Goal: Transaction & Acquisition: Purchase product/service

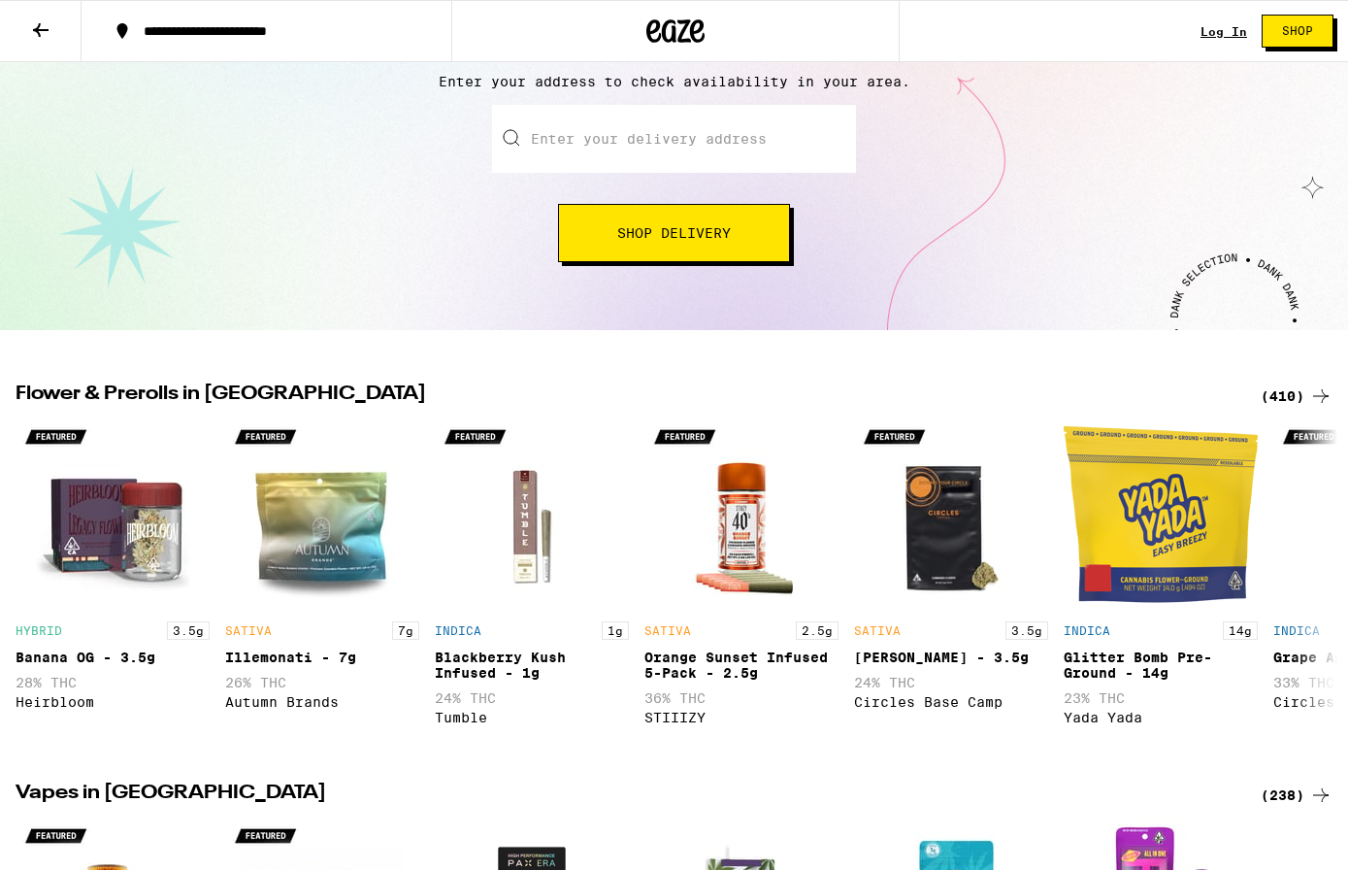
scroll to position [218, 0]
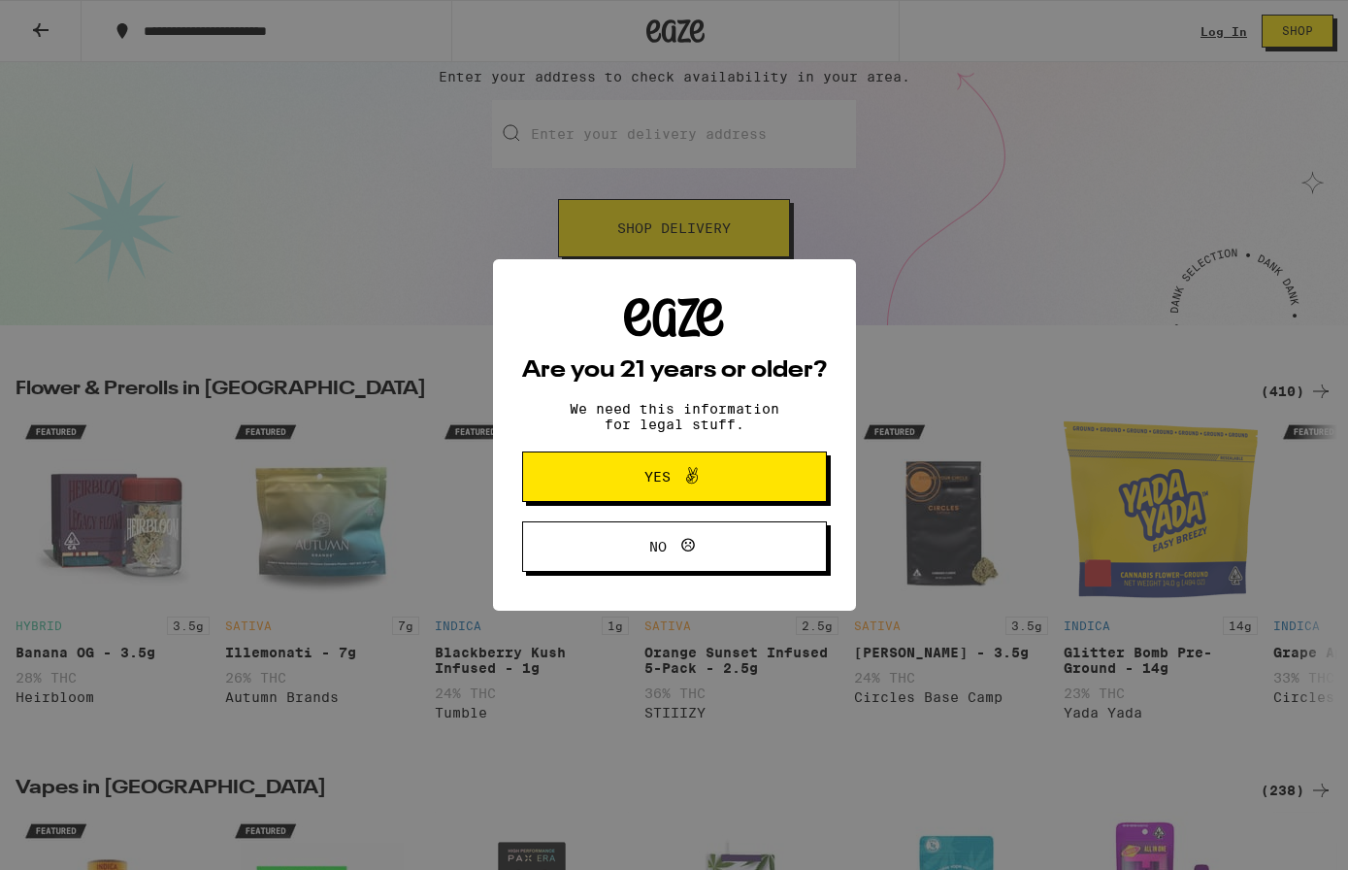
click at [727, 486] on span "Yes" at bounding box center [675, 476] width 148 height 25
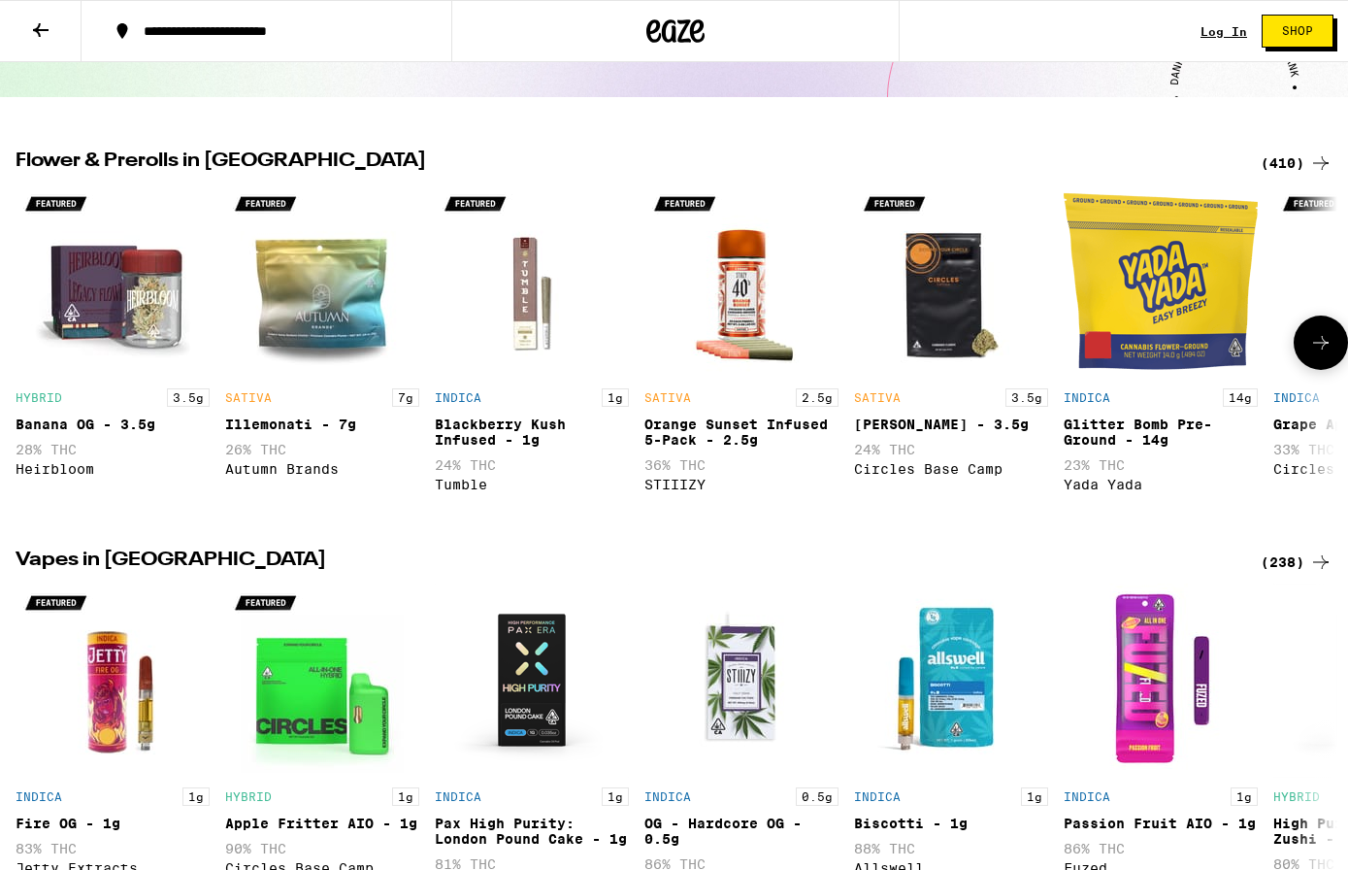
scroll to position [409, 0]
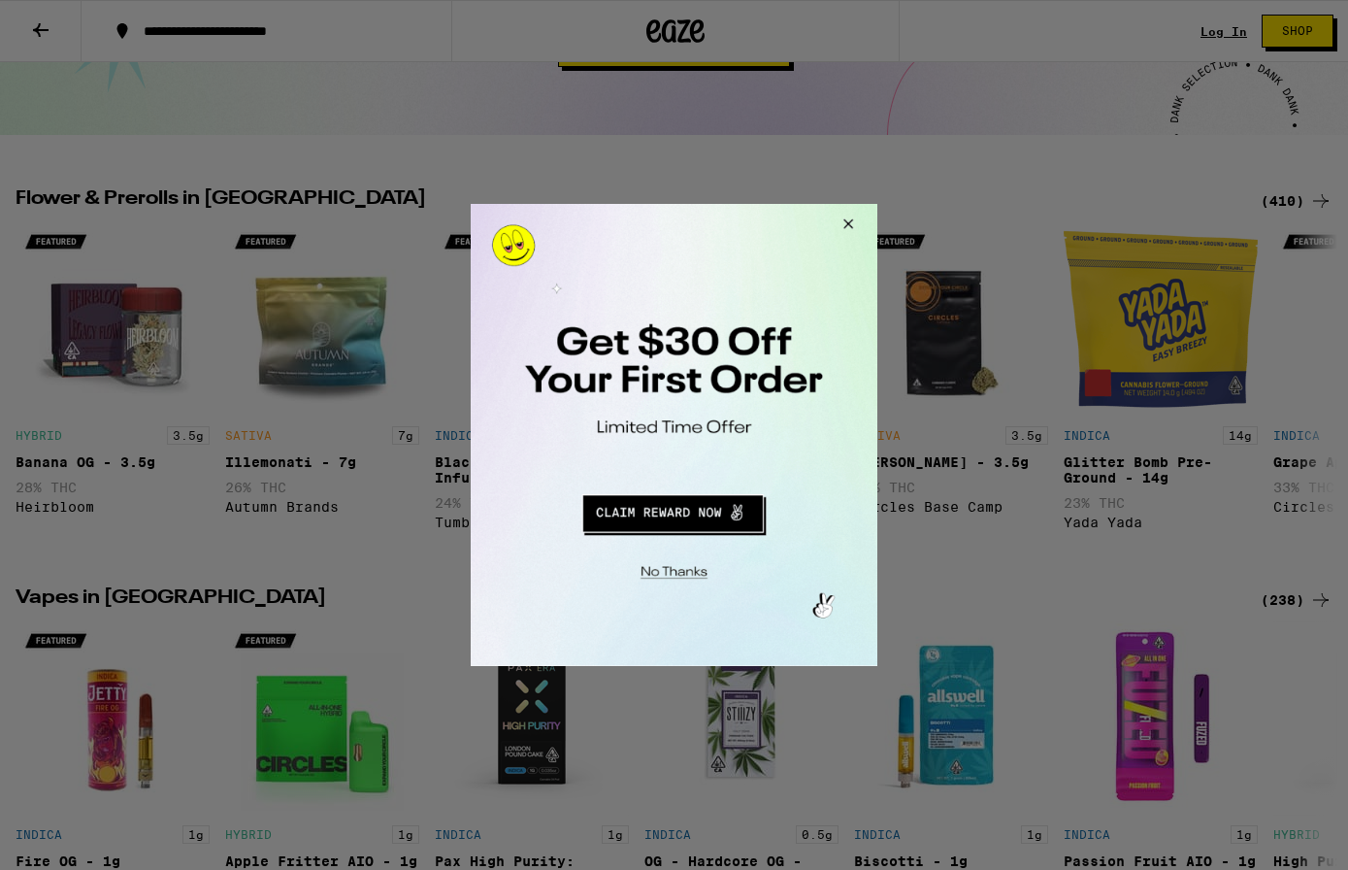
click at [844, 225] on button "Close Modal" at bounding box center [845, 227] width 52 height 47
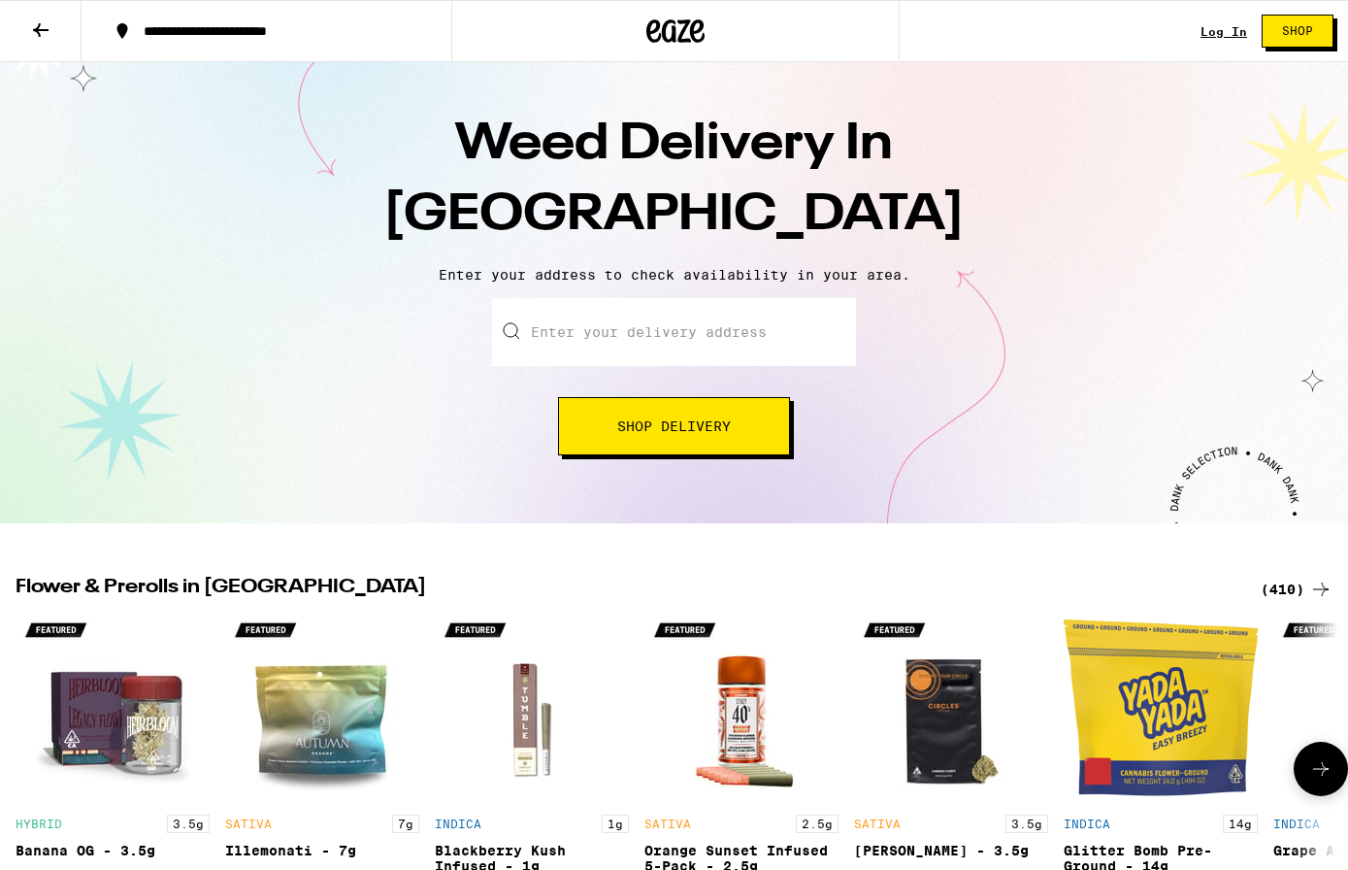
scroll to position [0, 0]
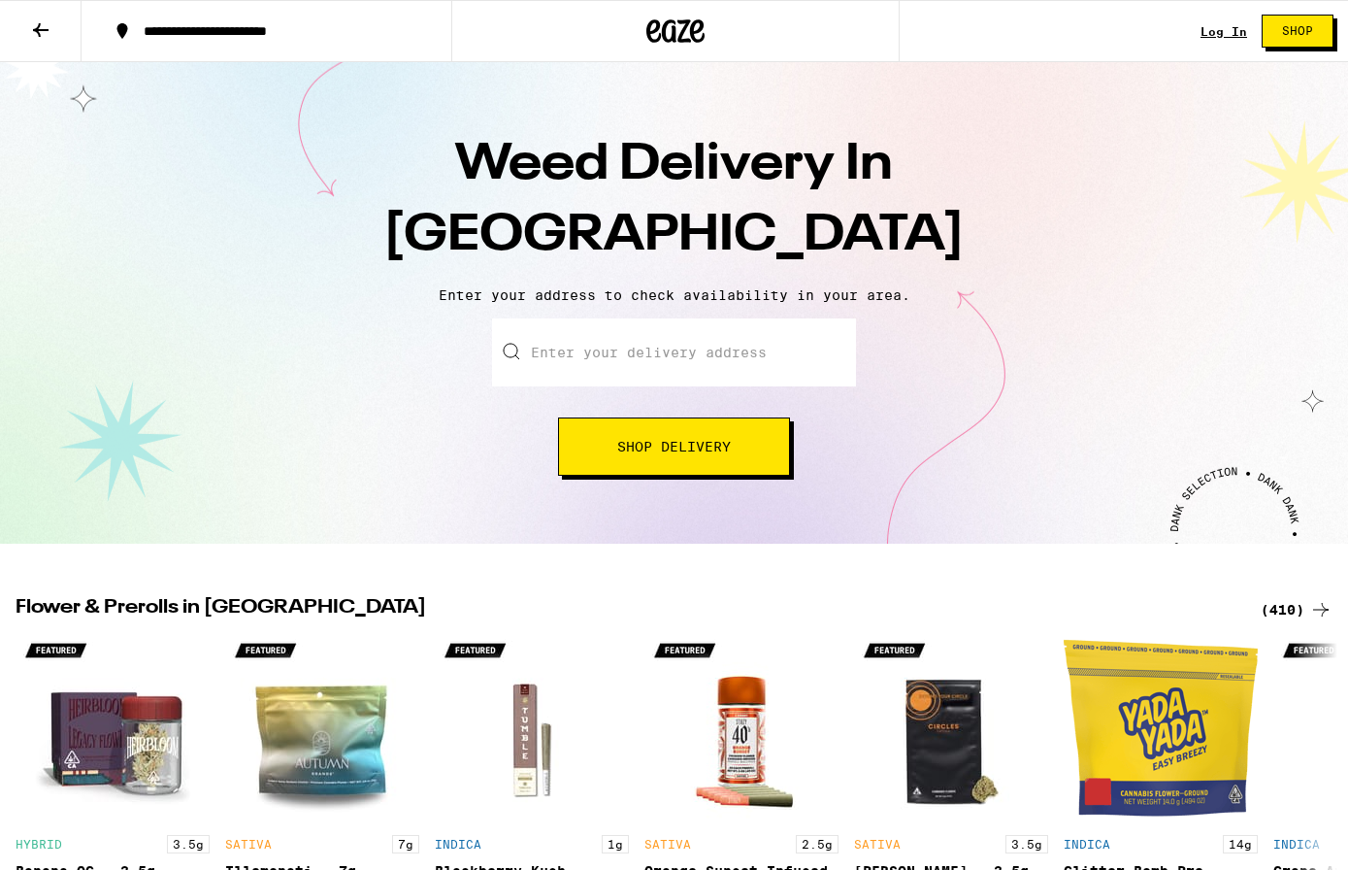
click at [758, 357] on input "Enter your delivery address" at bounding box center [674, 352] width 364 height 68
type input "40 Parkridge Drive apt 12, San Francisco, CA"
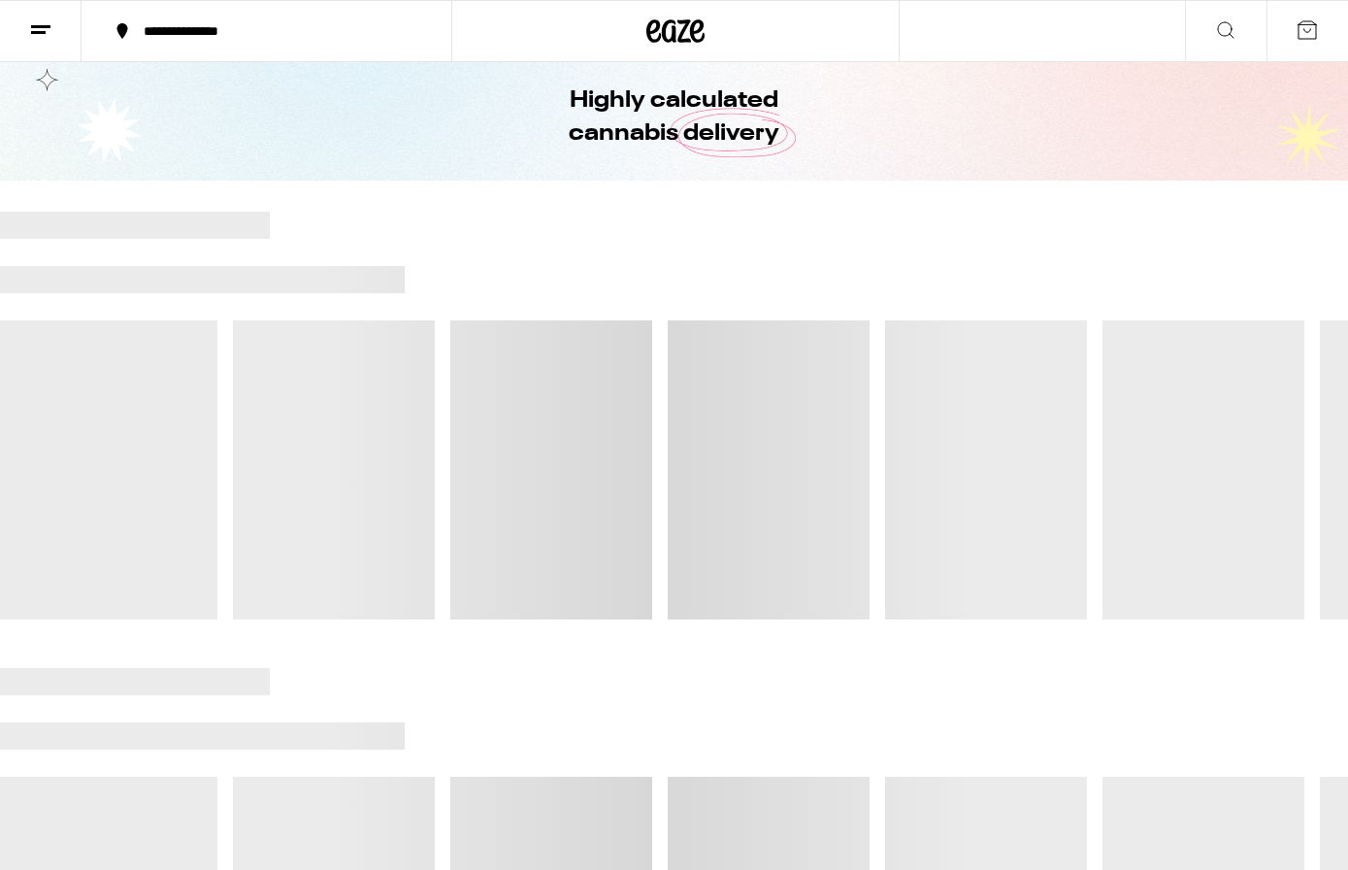
scroll to position [81, 0]
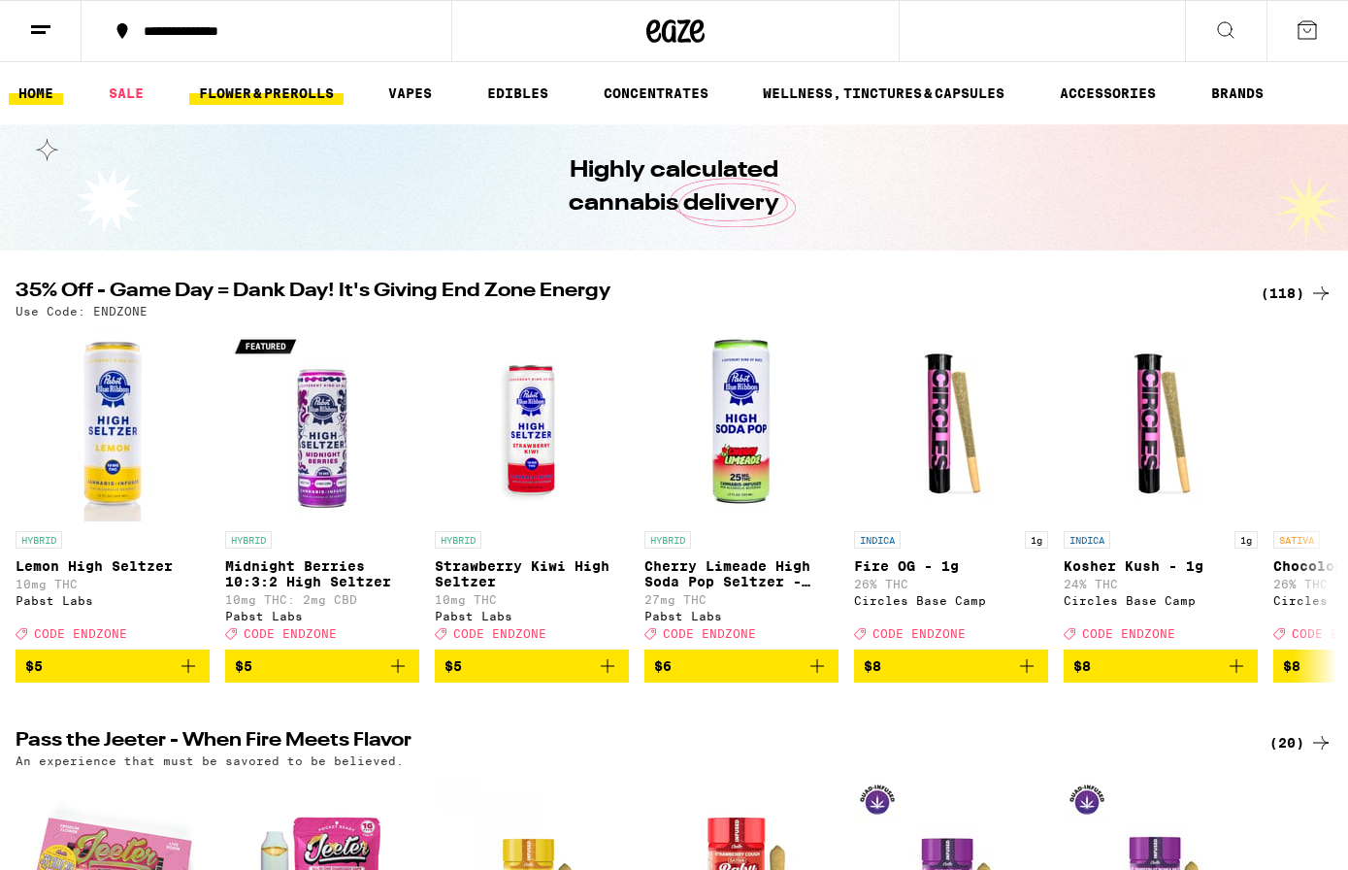
click at [231, 102] on link "FLOWER & PREROLLS" at bounding box center [266, 93] width 154 height 23
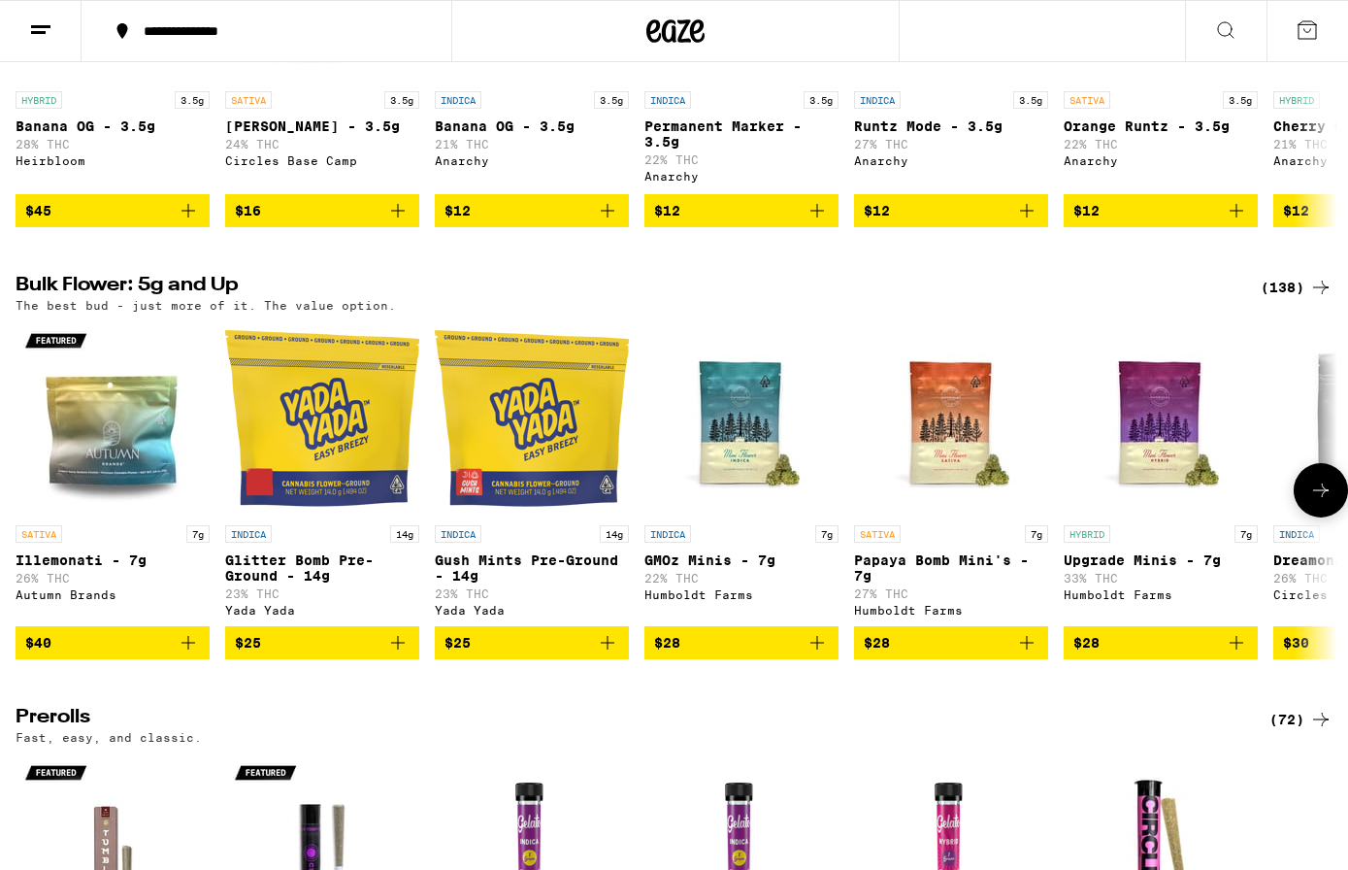
scroll to position [451, 0]
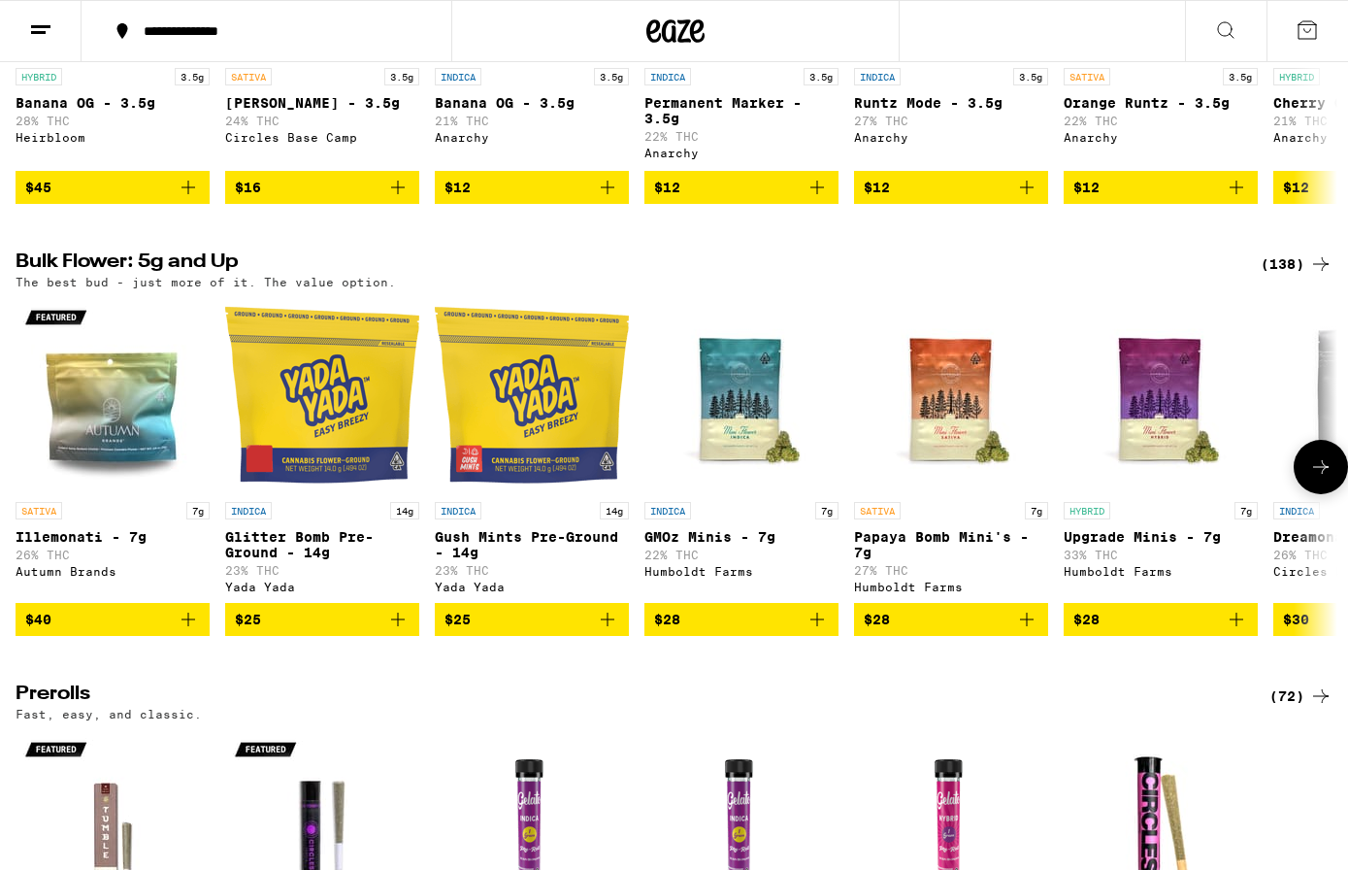
click at [1322, 479] on icon at bounding box center [1320, 466] width 23 height 23
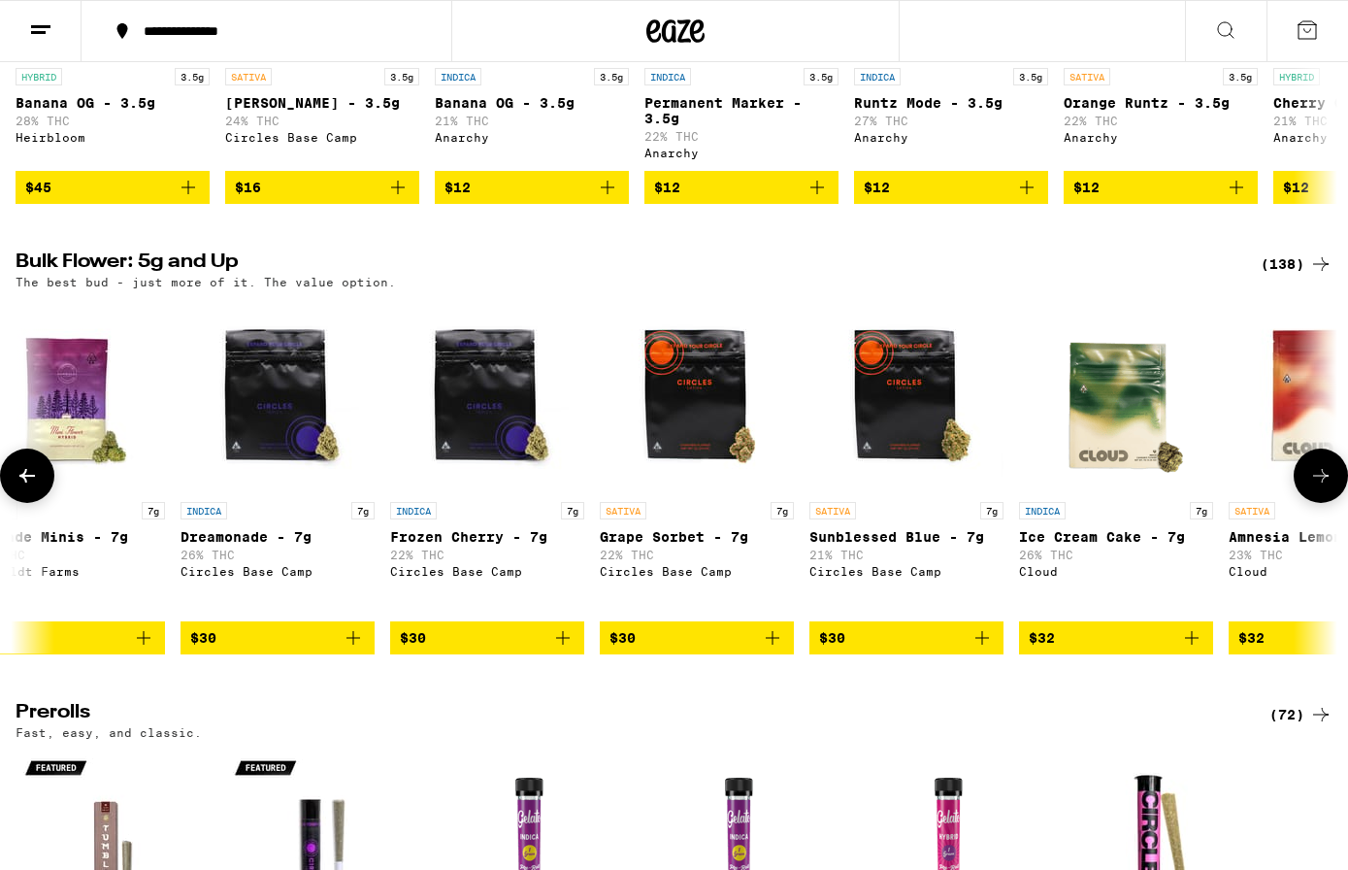
scroll to position [0, 1106]
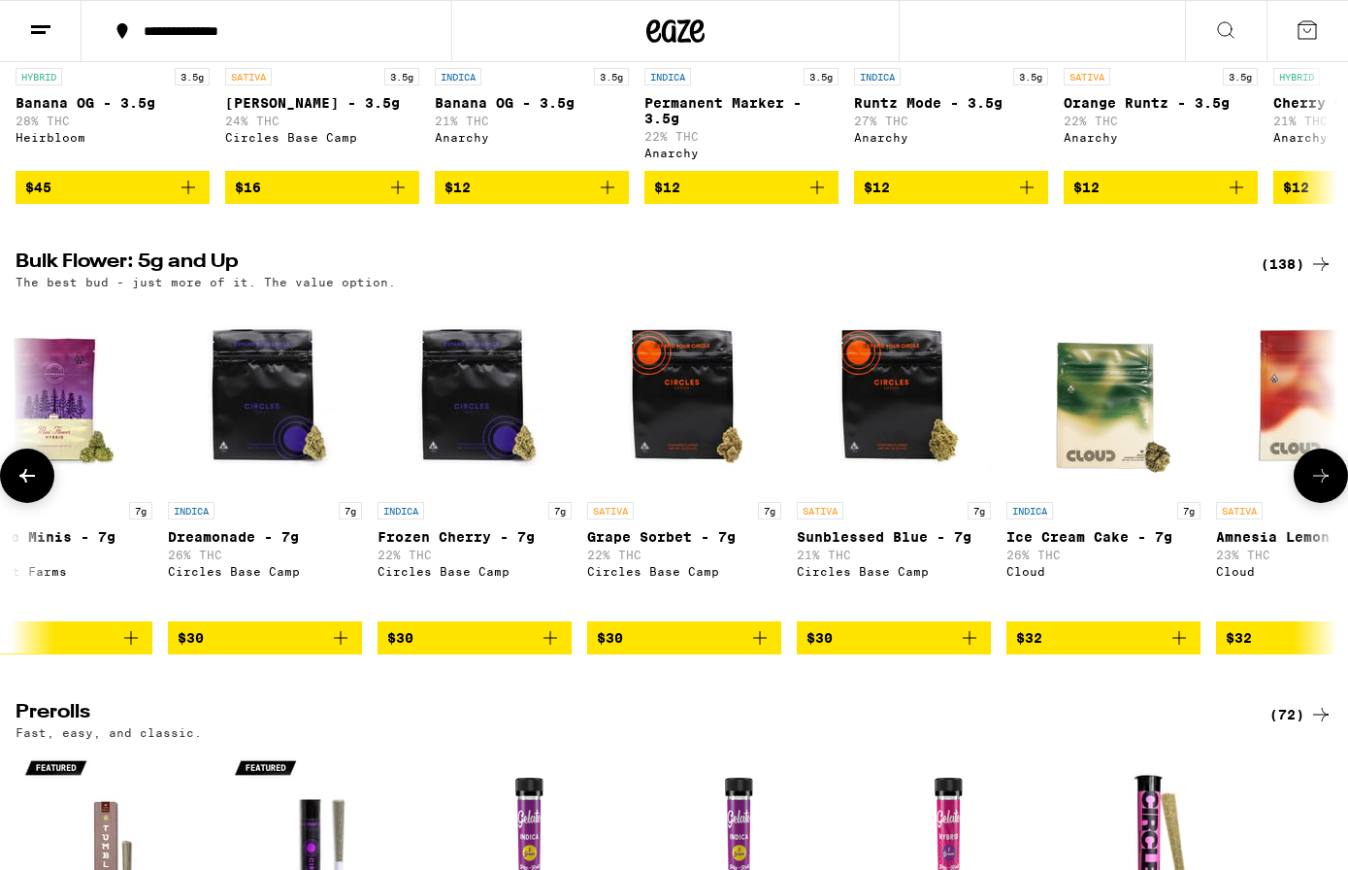
click at [1322, 487] on icon at bounding box center [1320, 475] width 23 height 23
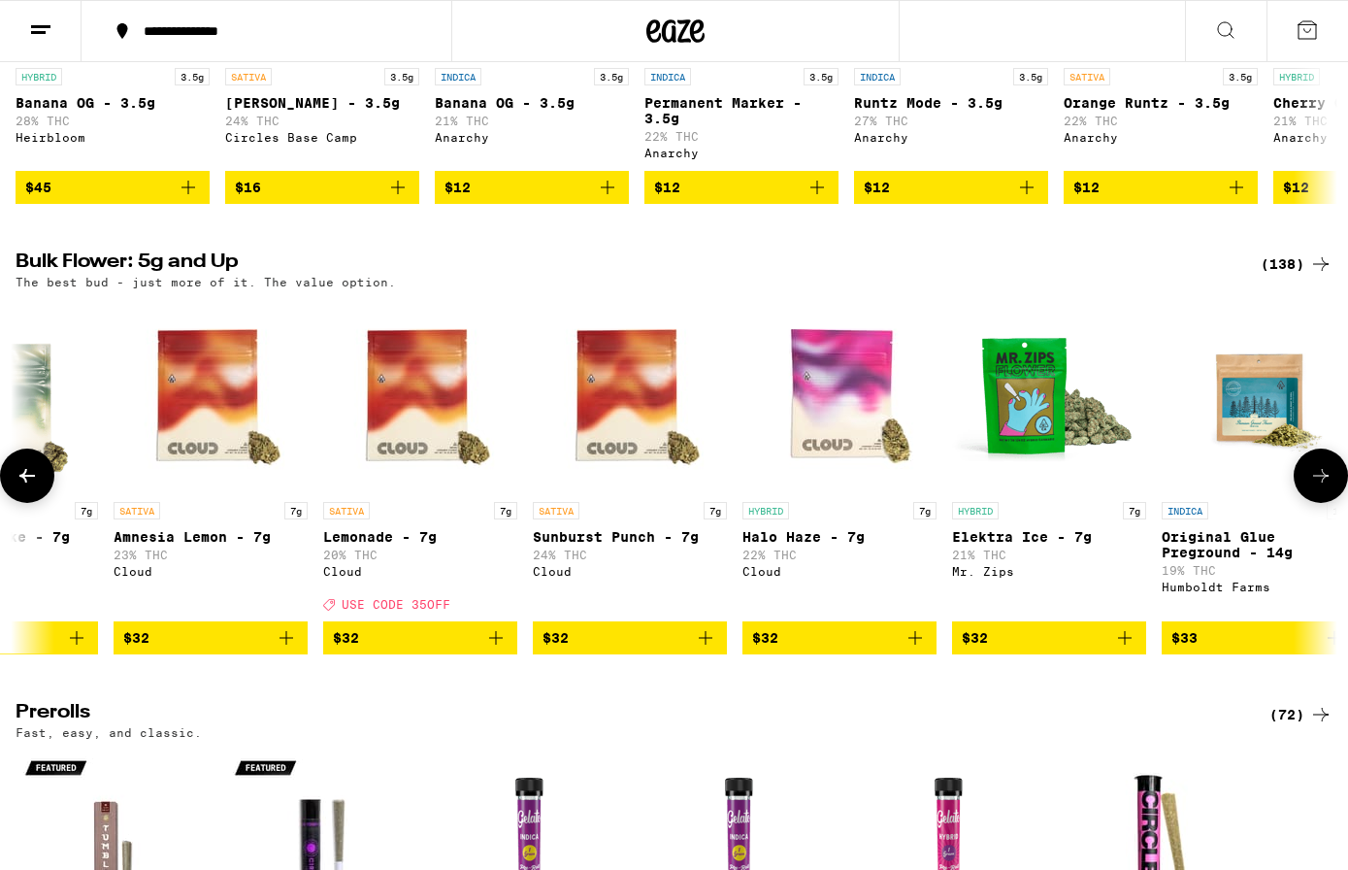
scroll to position [0, 2211]
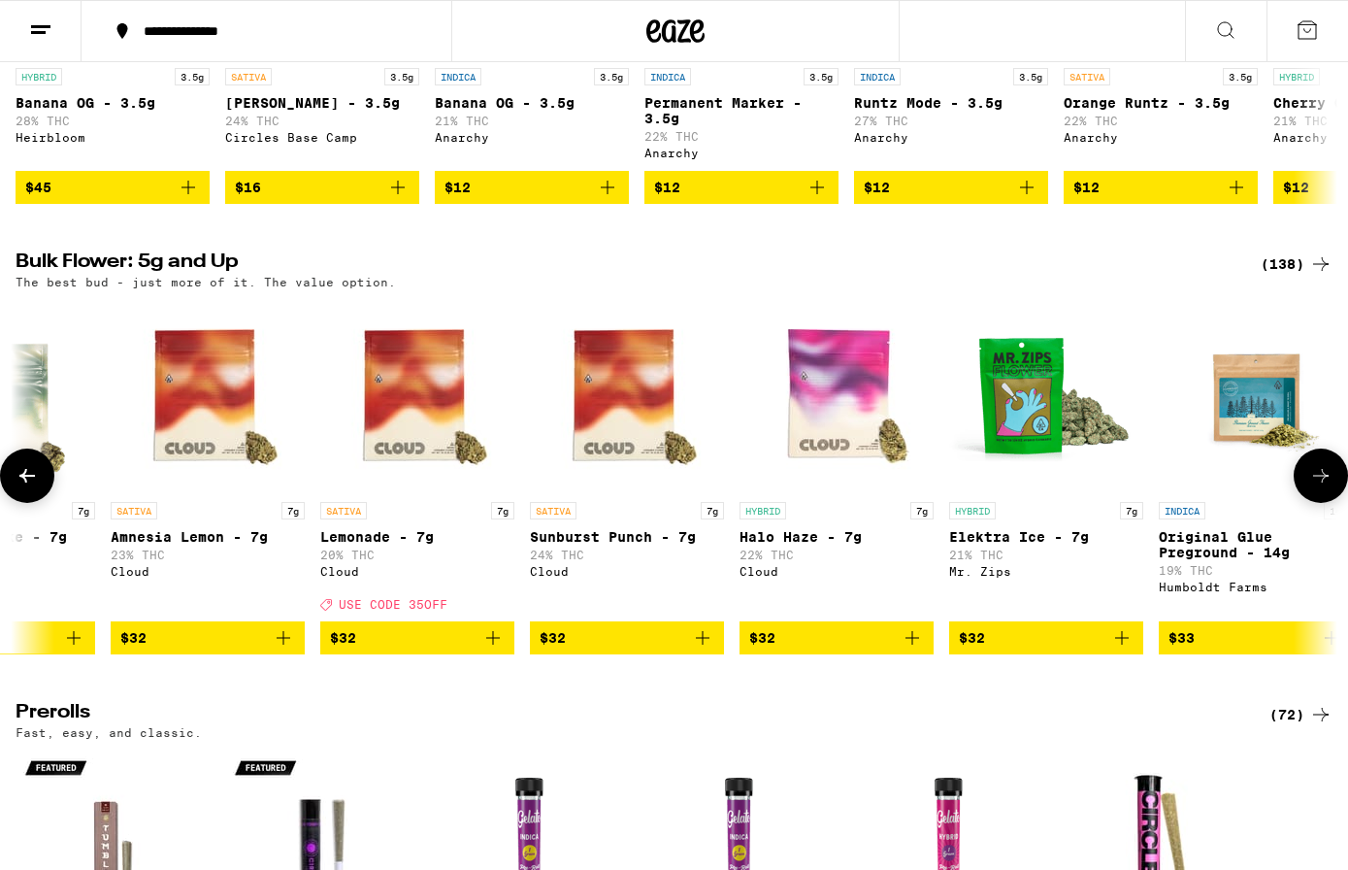
click at [20, 487] on icon at bounding box center [27, 475] width 23 height 23
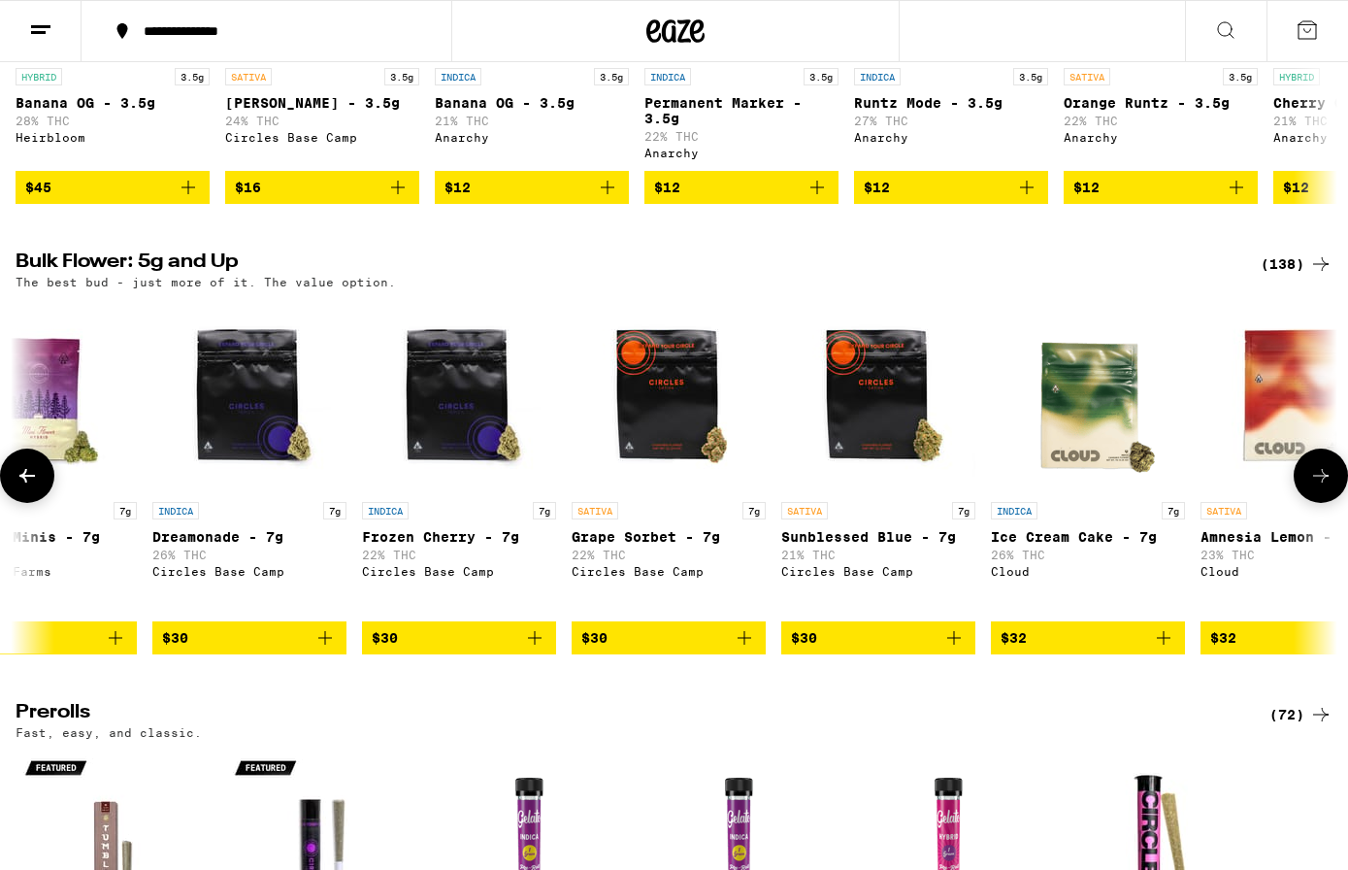
scroll to position [0, 1106]
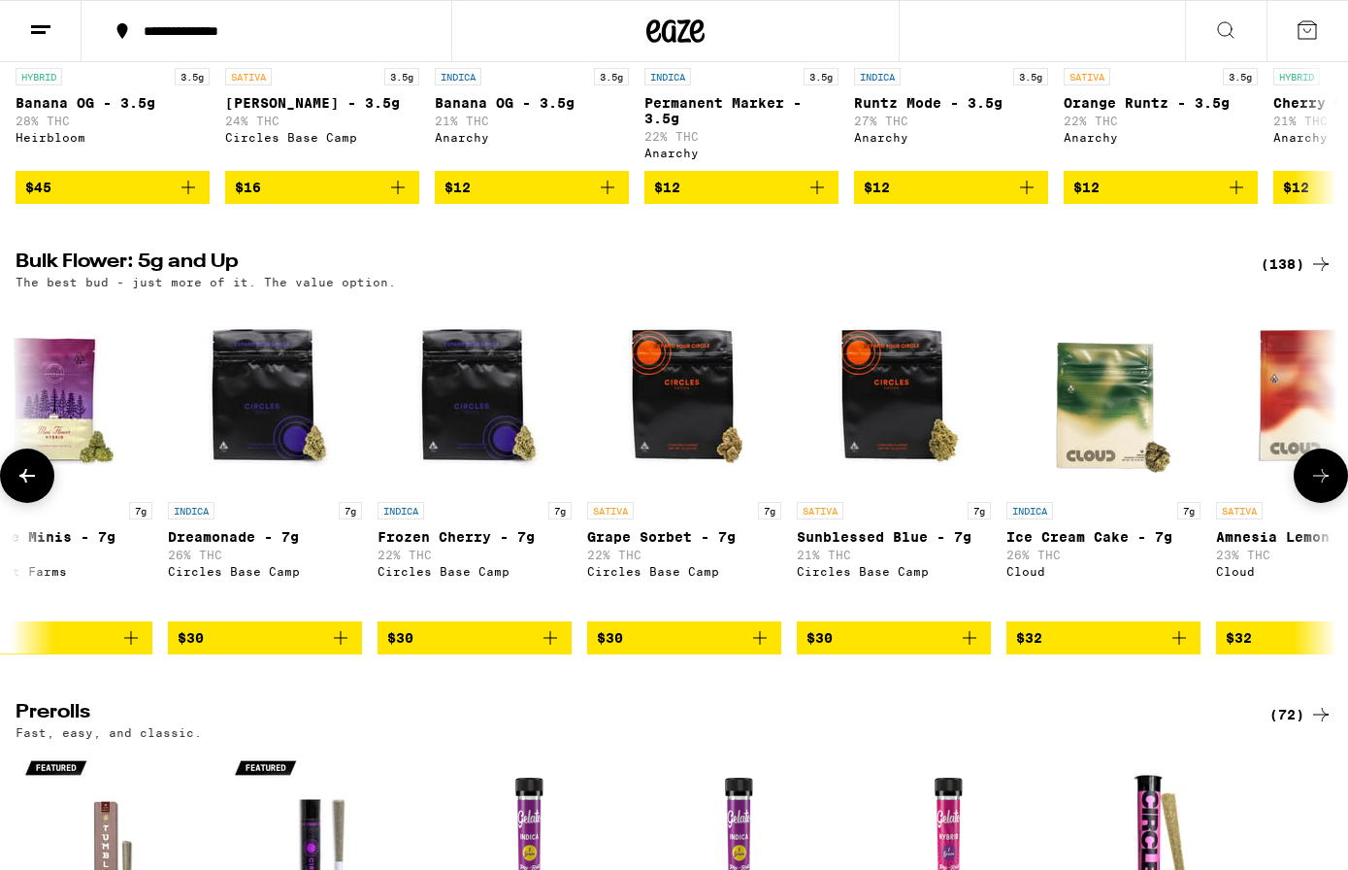
click at [30, 487] on icon at bounding box center [27, 475] width 23 height 23
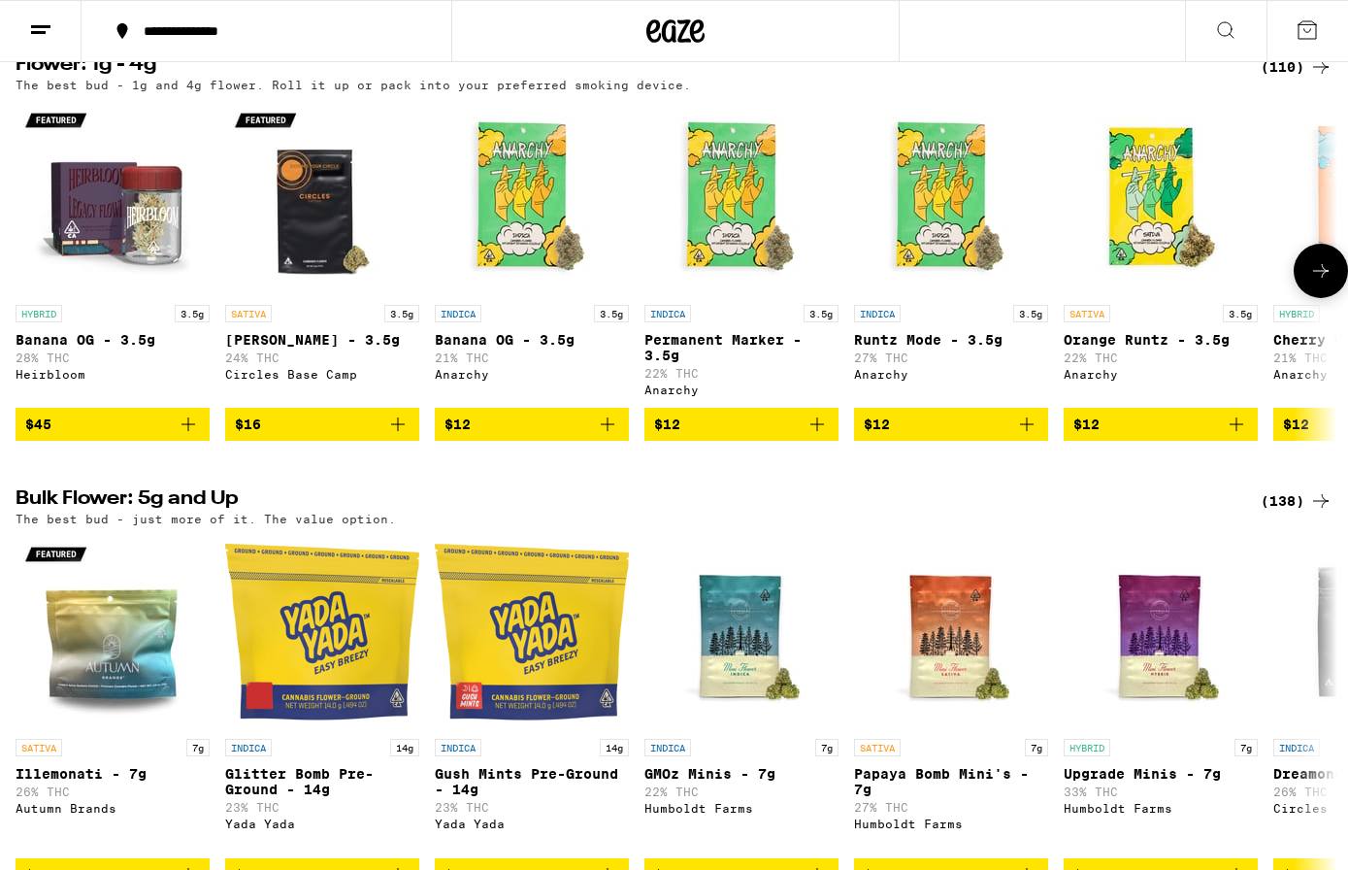
scroll to position [217, 0]
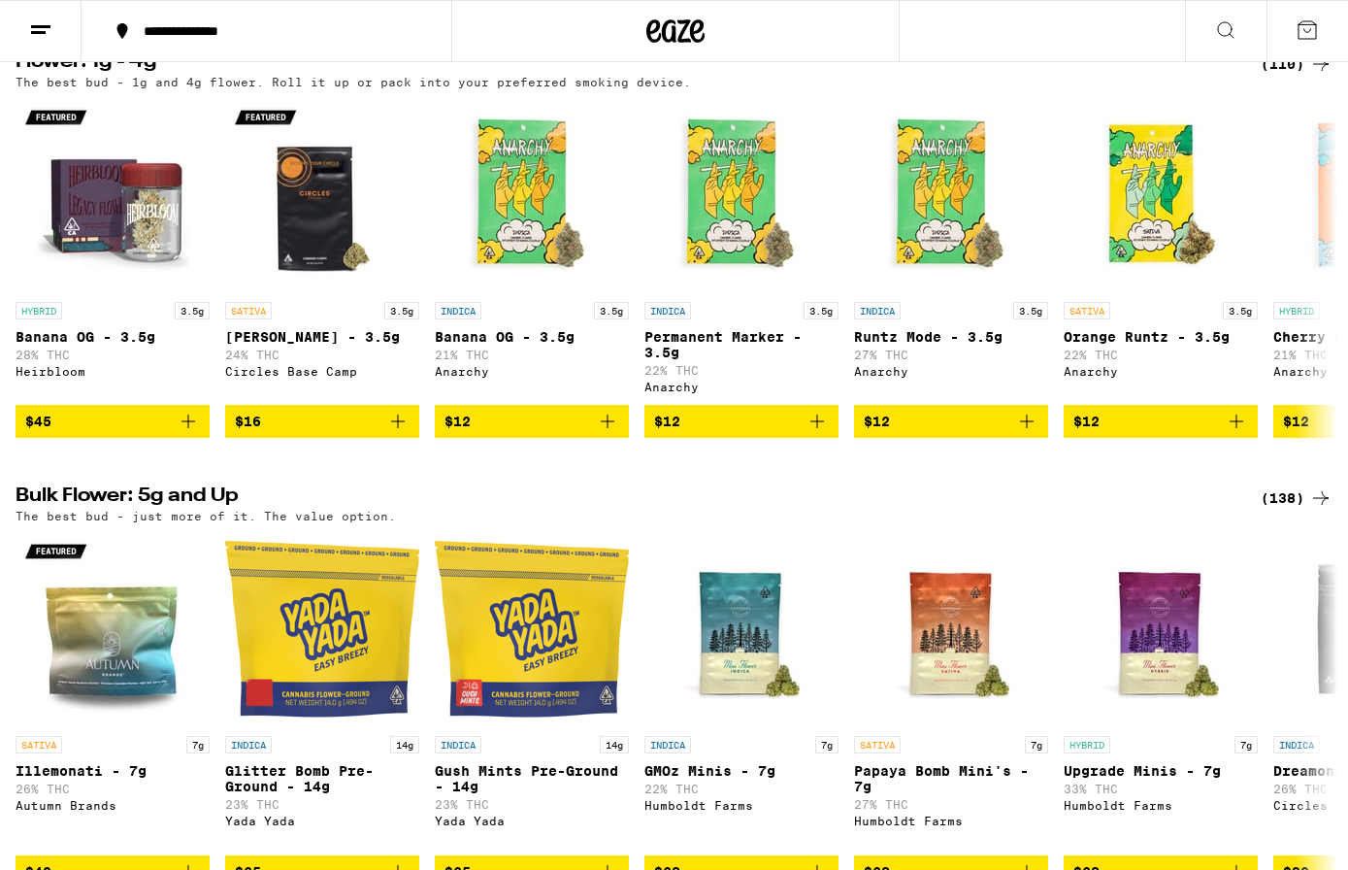
click at [1280, 508] on div "(138)" at bounding box center [1297, 497] width 72 height 23
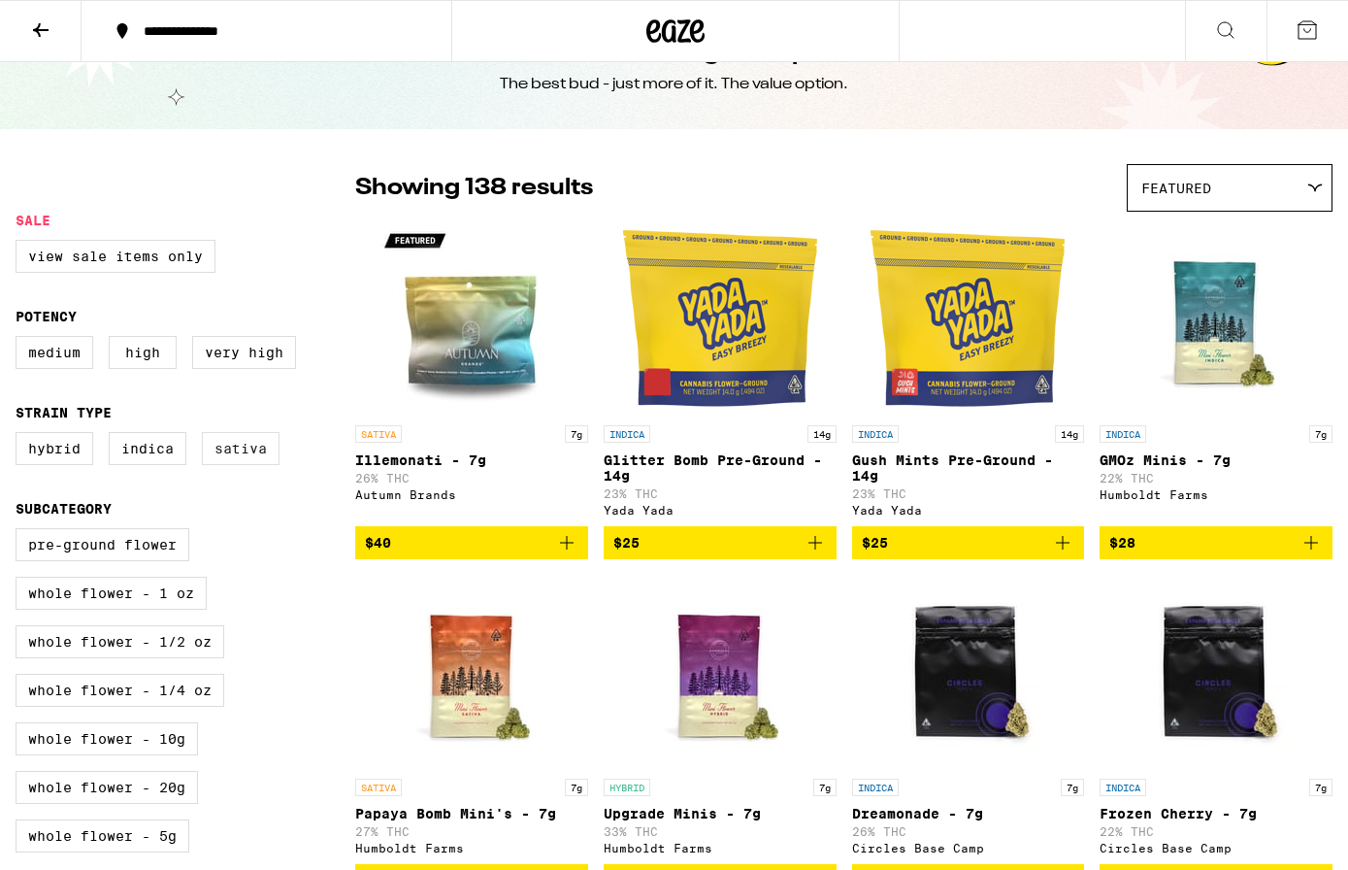
scroll to position [63, 0]
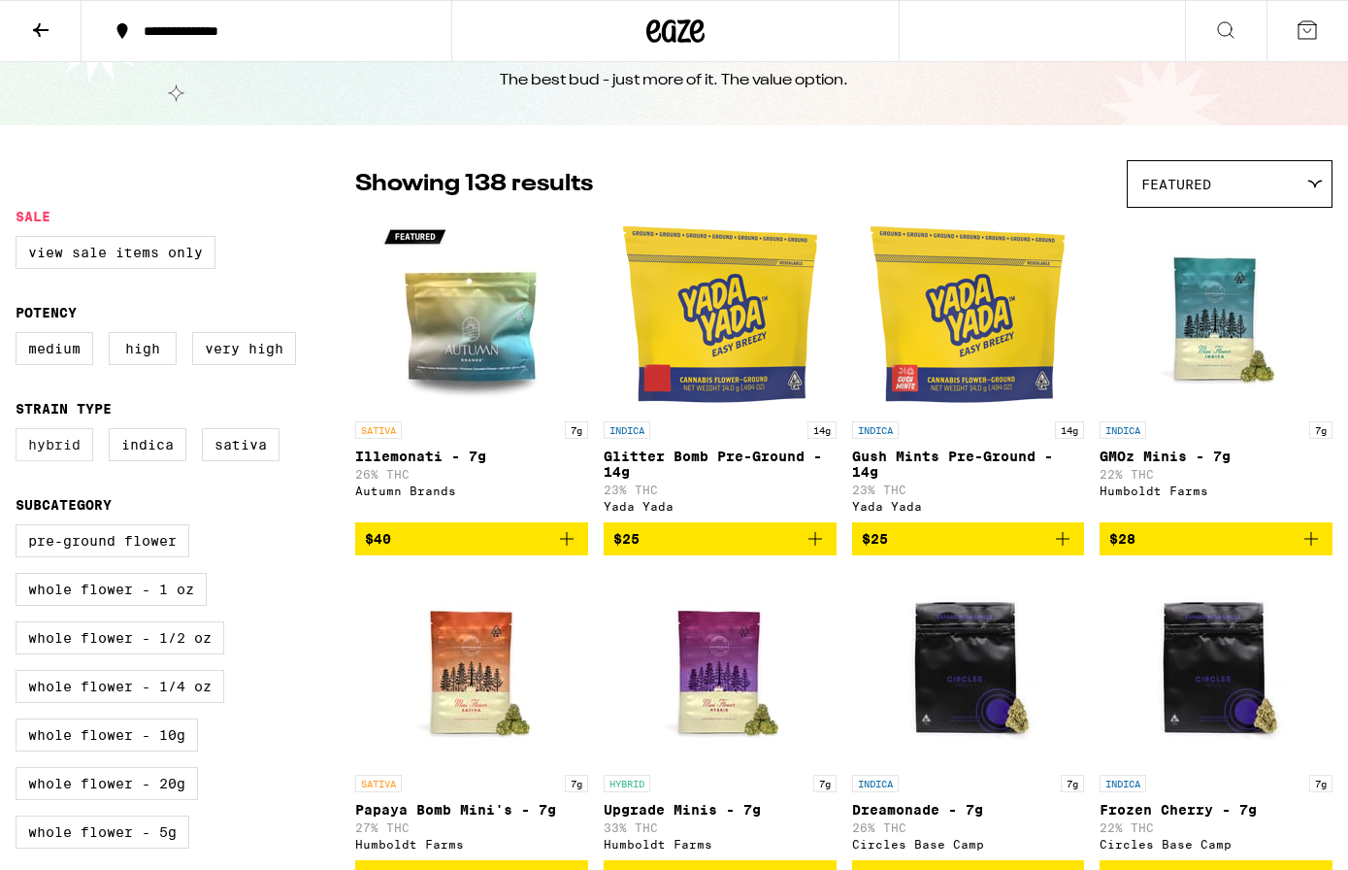
click at [74, 461] on label "Hybrid" at bounding box center [55, 444] width 78 height 33
click at [20, 432] on input "Hybrid" at bounding box center [19, 431] width 1 height 1
checkbox input "true"
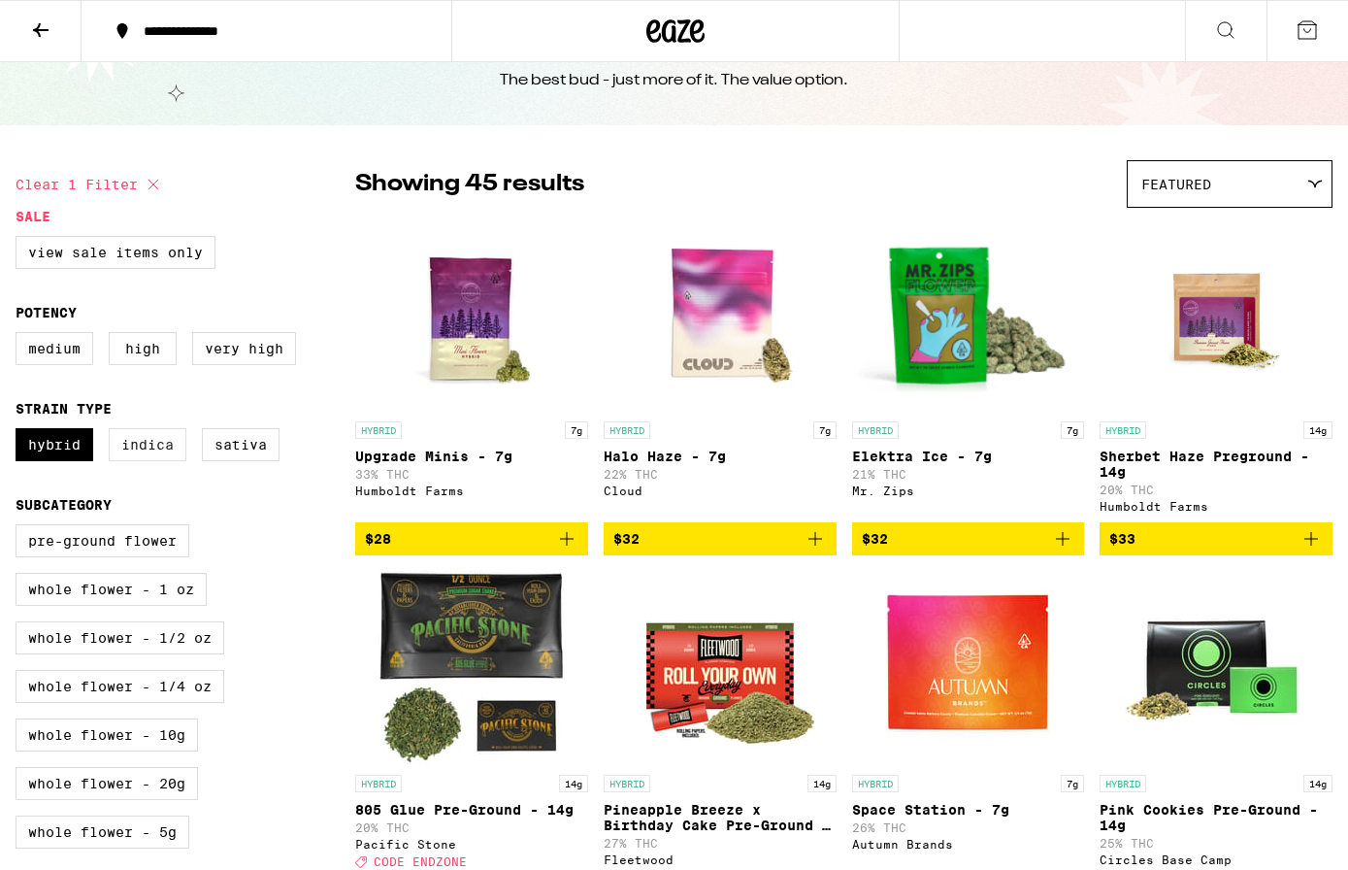
click at [167, 460] on label "Indica" at bounding box center [148, 444] width 78 height 33
click at [20, 432] on input "Indica" at bounding box center [19, 431] width 1 height 1
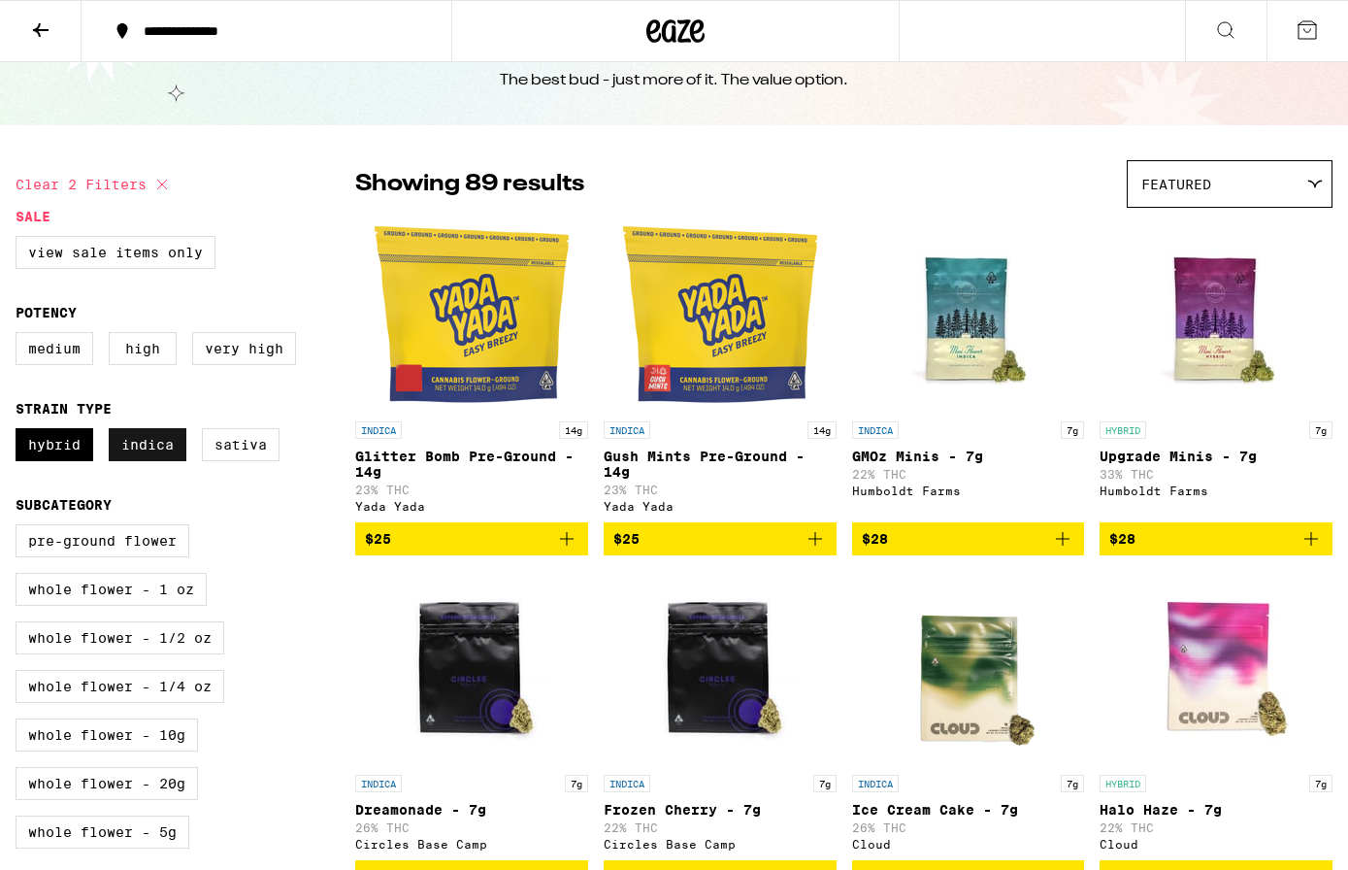
click at [152, 461] on label "Indica" at bounding box center [148, 444] width 78 height 33
click at [20, 432] on input "Indica" at bounding box center [19, 431] width 1 height 1
checkbox input "false"
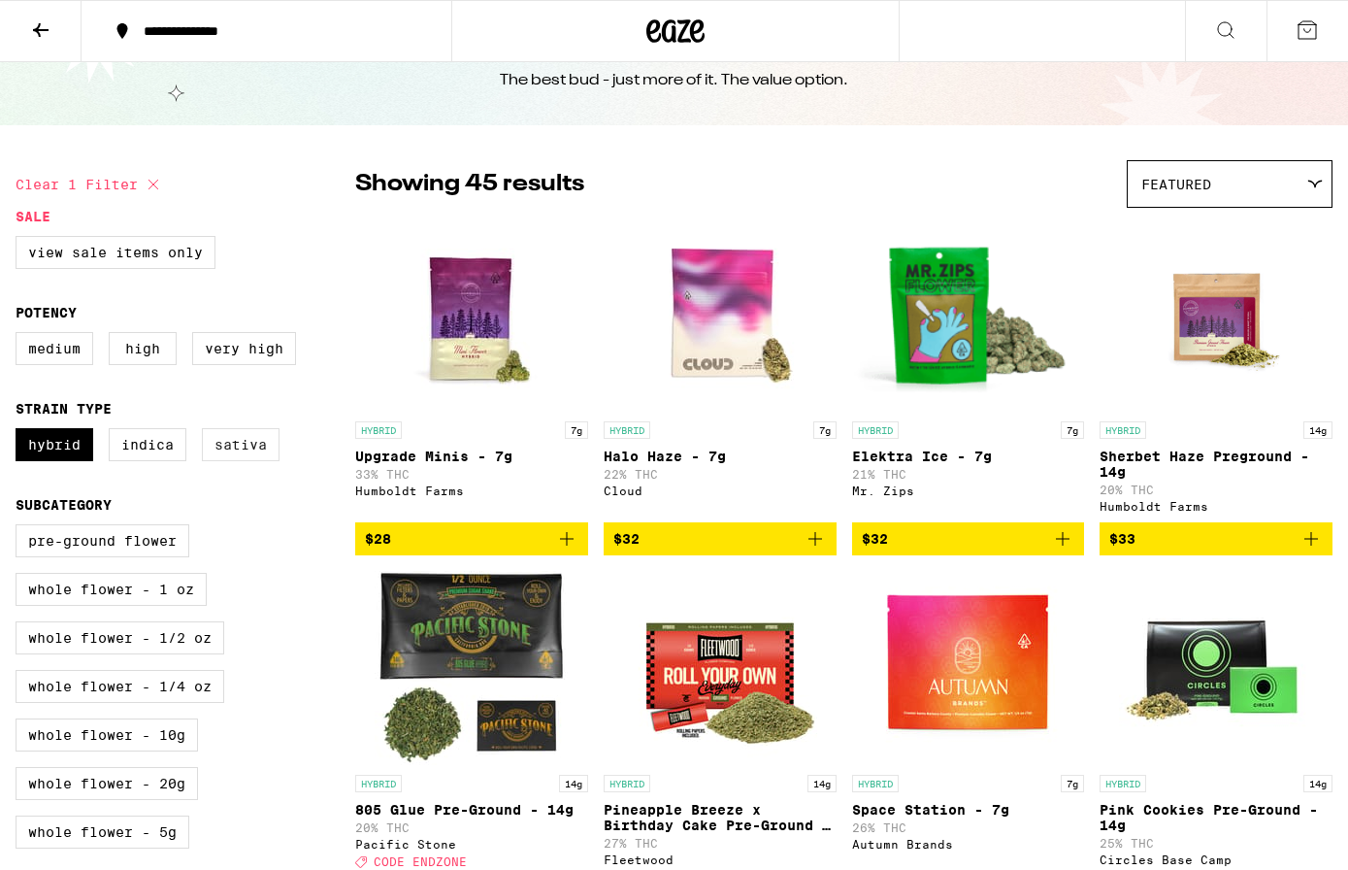
click at [229, 457] on label "Sativa" at bounding box center [241, 444] width 78 height 33
click at [20, 432] on input "Sativa" at bounding box center [19, 431] width 1 height 1
checkbox input "true"
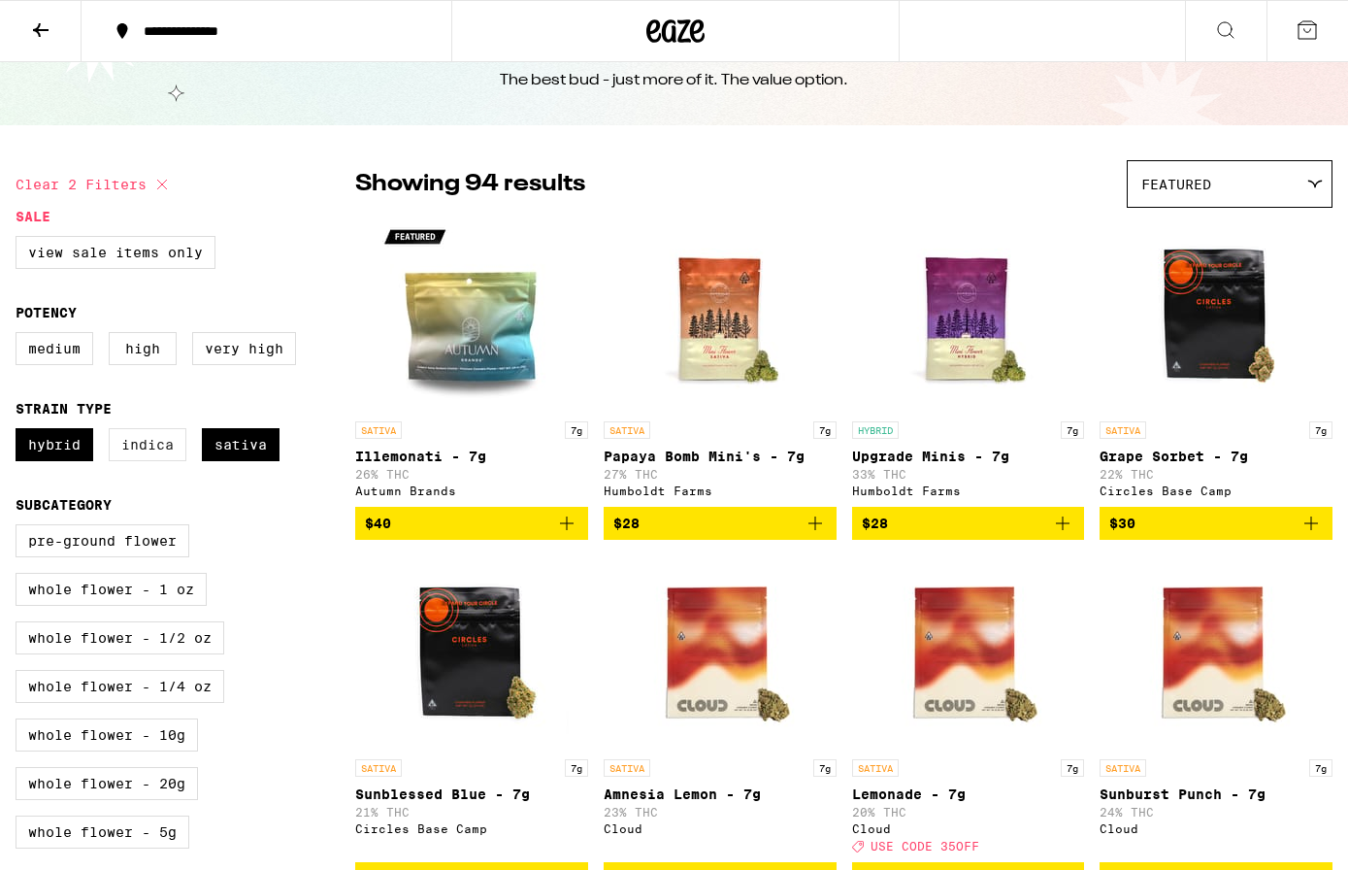
click at [154, 460] on label "Indica" at bounding box center [148, 444] width 78 height 33
click at [20, 432] on input "Indica" at bounding box center [19, 431] width 1 height 1
checkbox input "true"
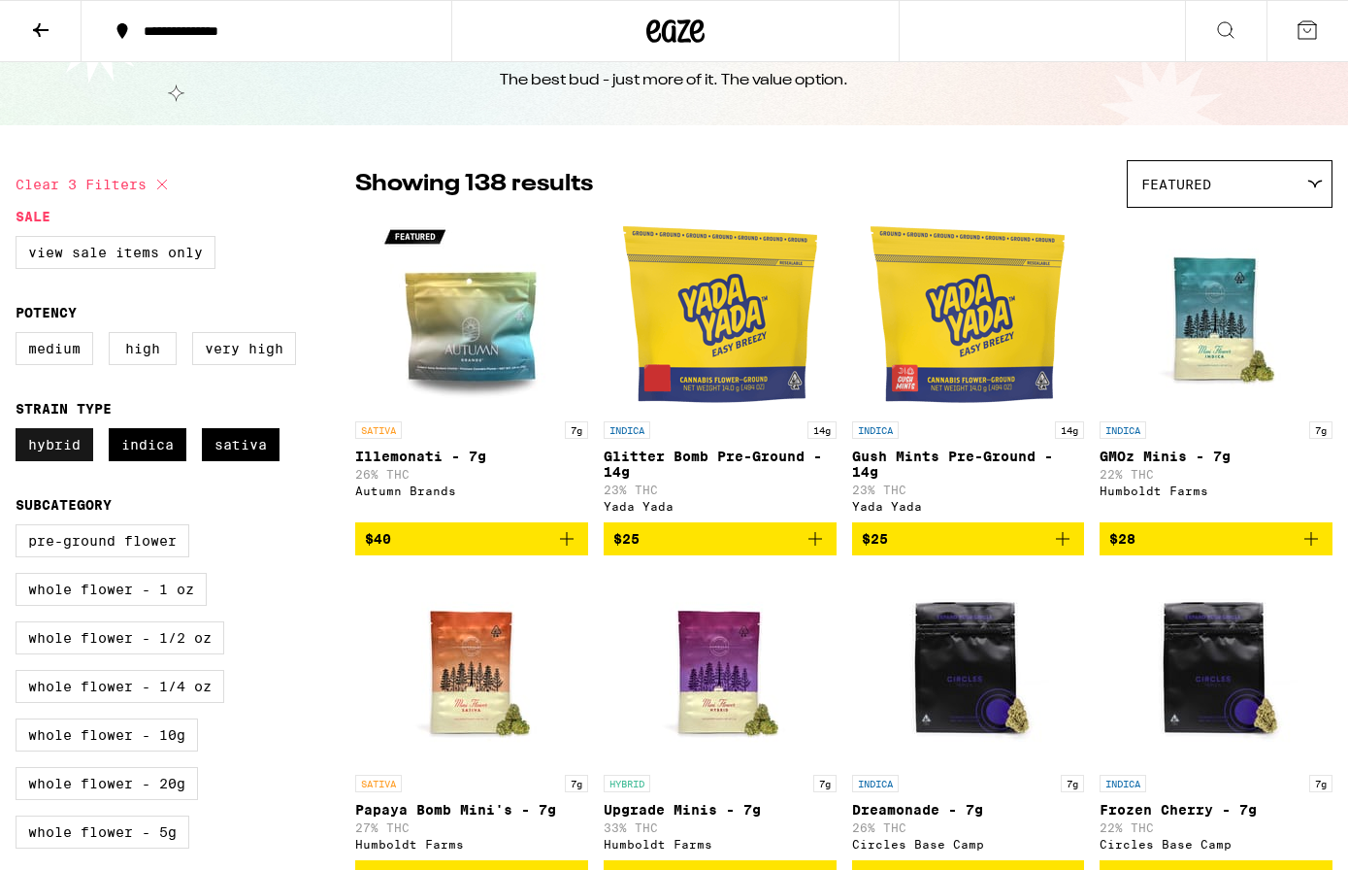
click at [65, 456] on label "Hybrid" at bounding box center [55, 444] width 78 height 33
click at [20, 432] on input "Hybrid" at bounding box center [19, 431] width 1 height 1
checkbox input "false"
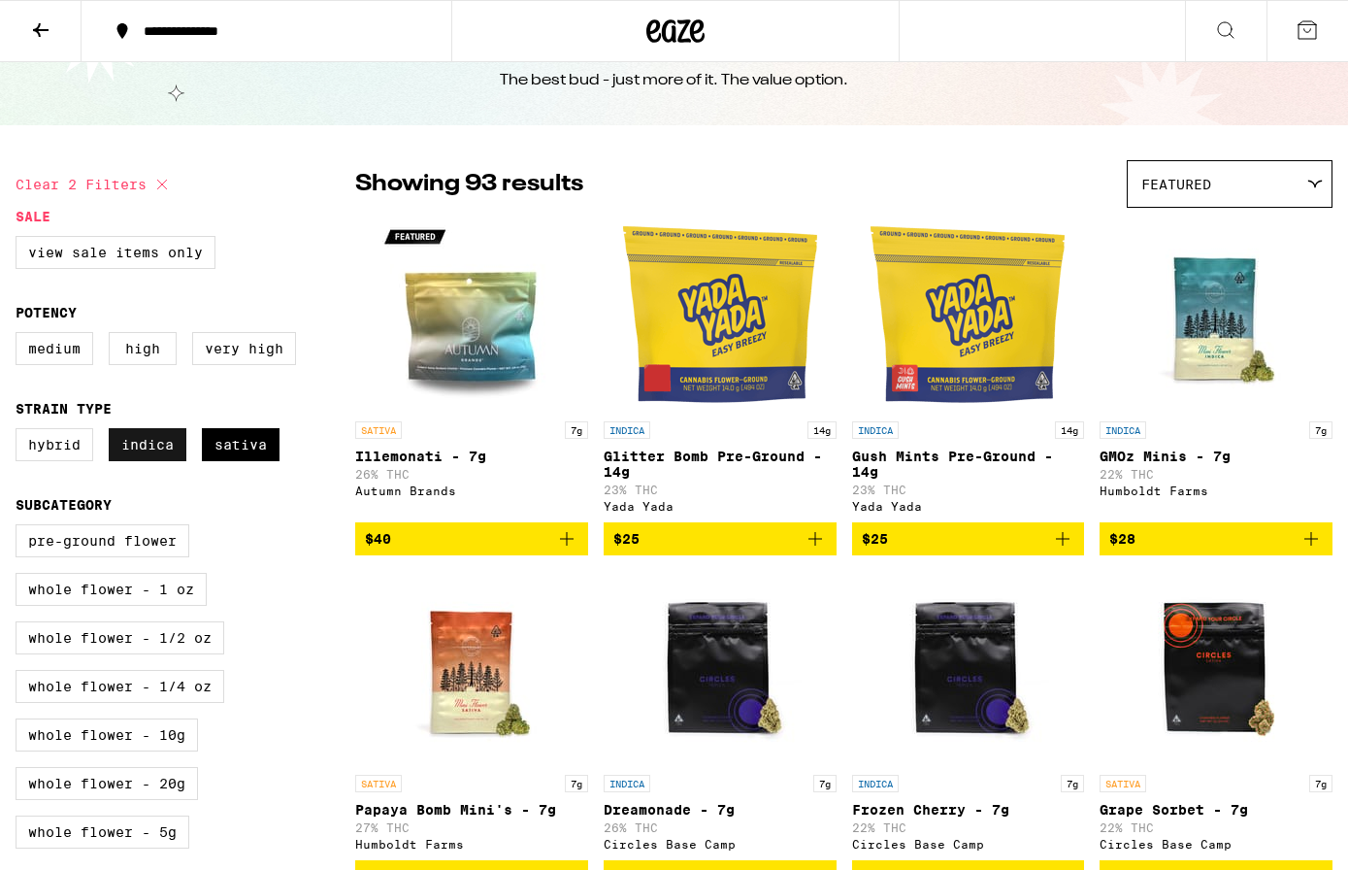
click at [134, 458] on label "Indica" at bounding box center [148, 444] width 78 height 33
click at [20, 432] on input "Indica" at bounding box center [19, 431] width 1 height 1
checkbox input "false"
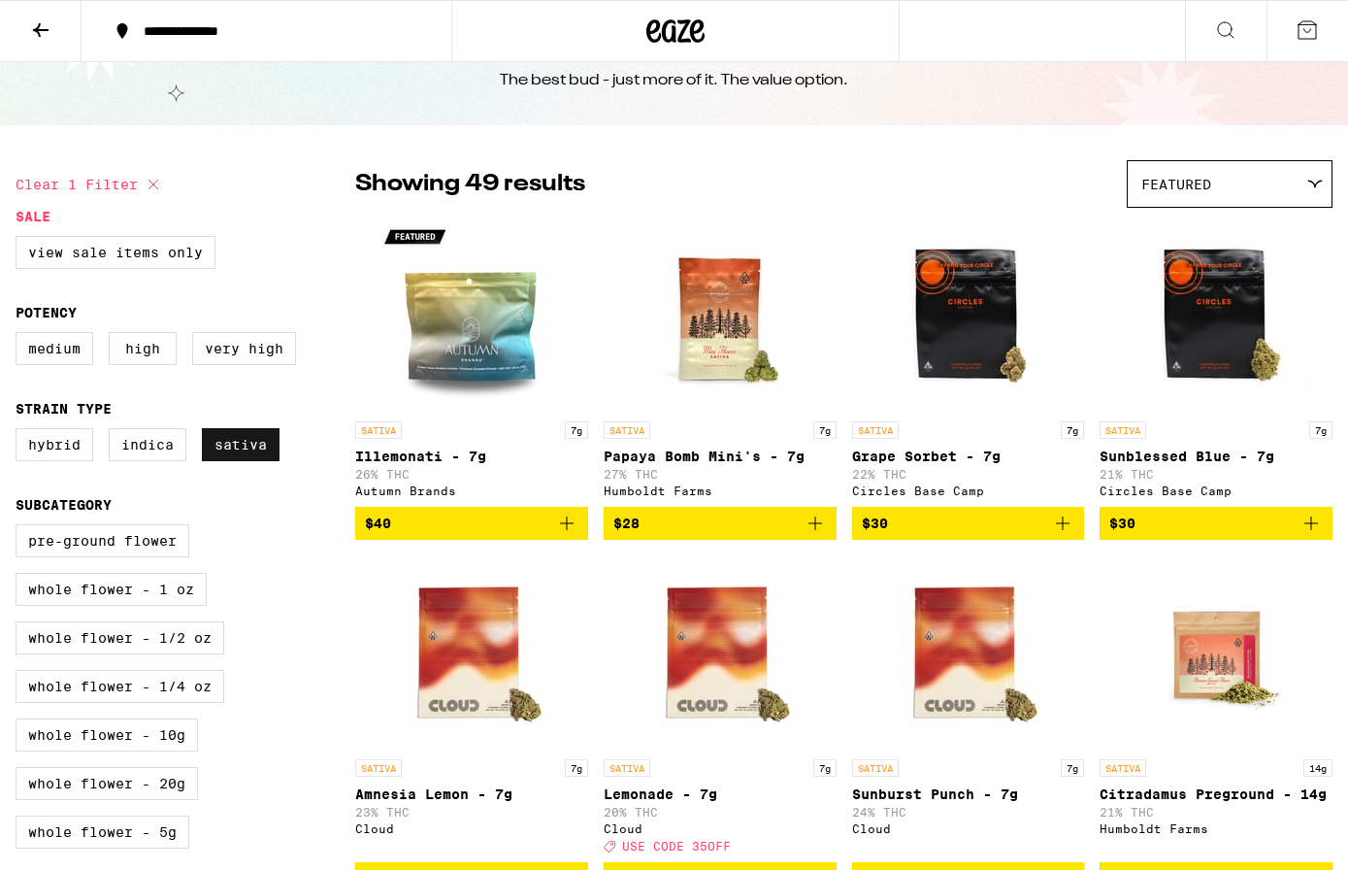
click at [230, 454] on label "Sativa" at bounding box center [241, 444] width 78 height 33
click at [20, 432] on input "Sativa" at bounding box center [19, 431] width 1 height 1
checkbox input "false"
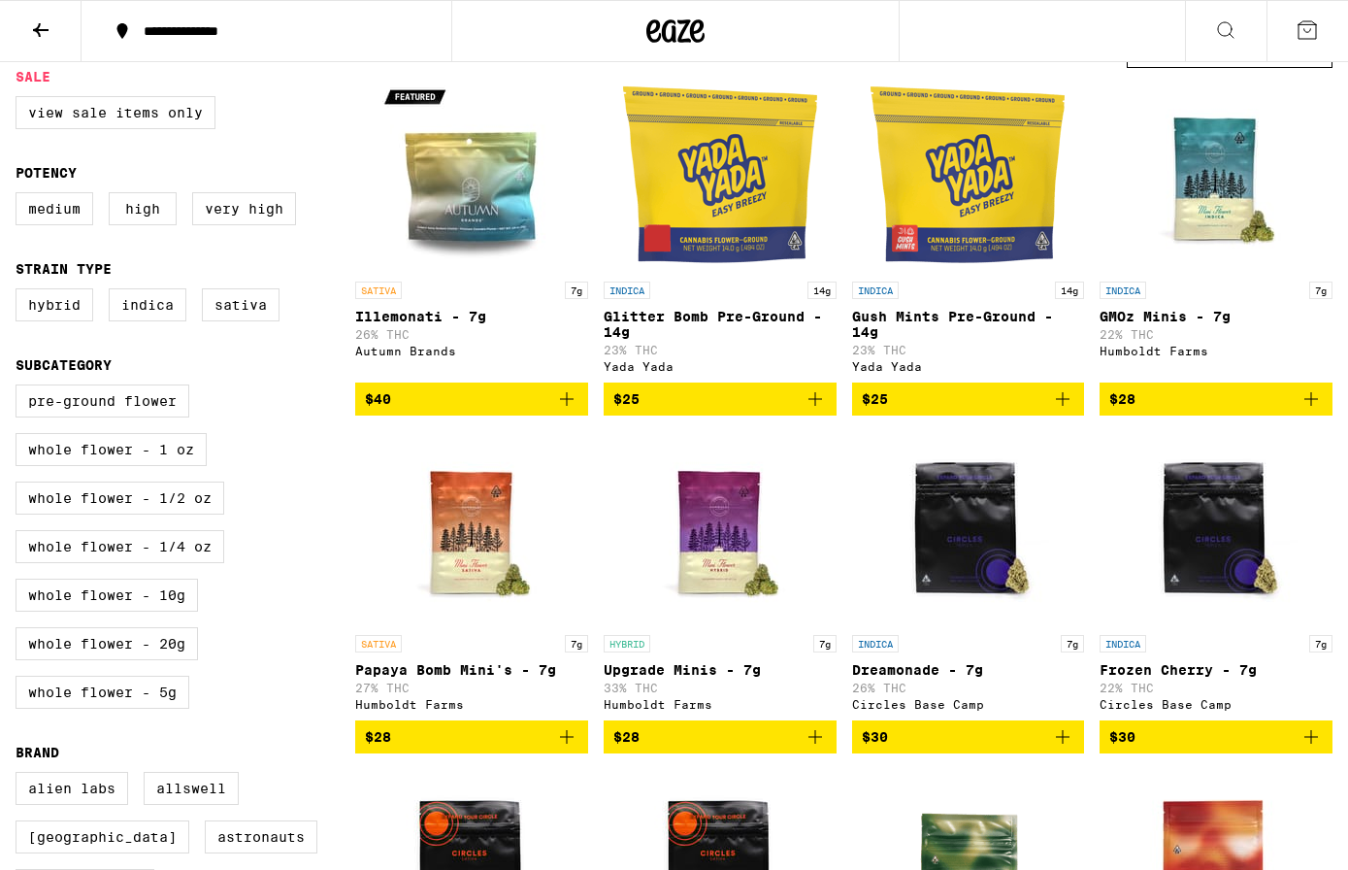
scroll to position [200, 0]
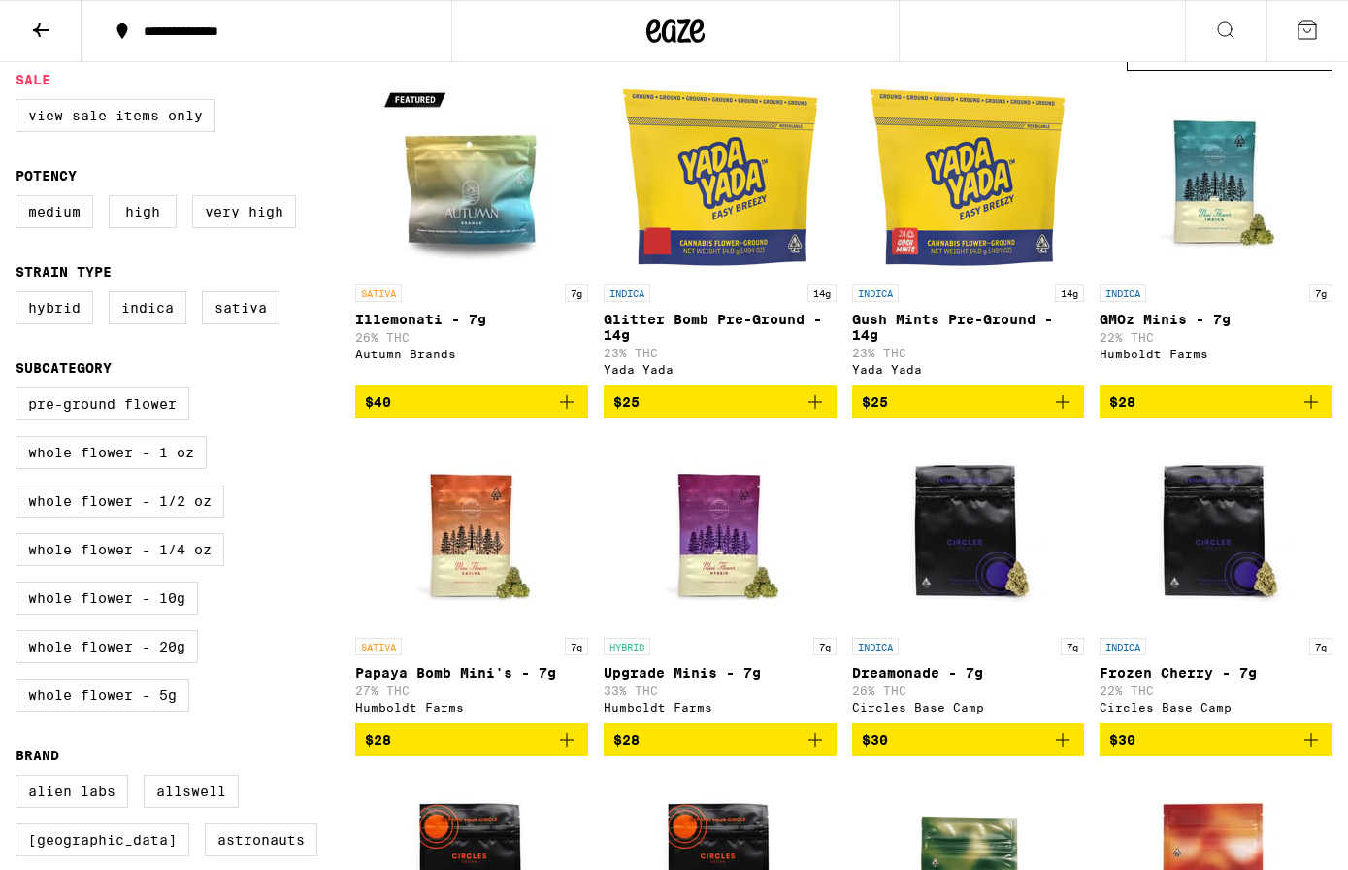
click at [820, 751] on icon "Add to bag" at bounding box center [815, 739] width 23 height 23
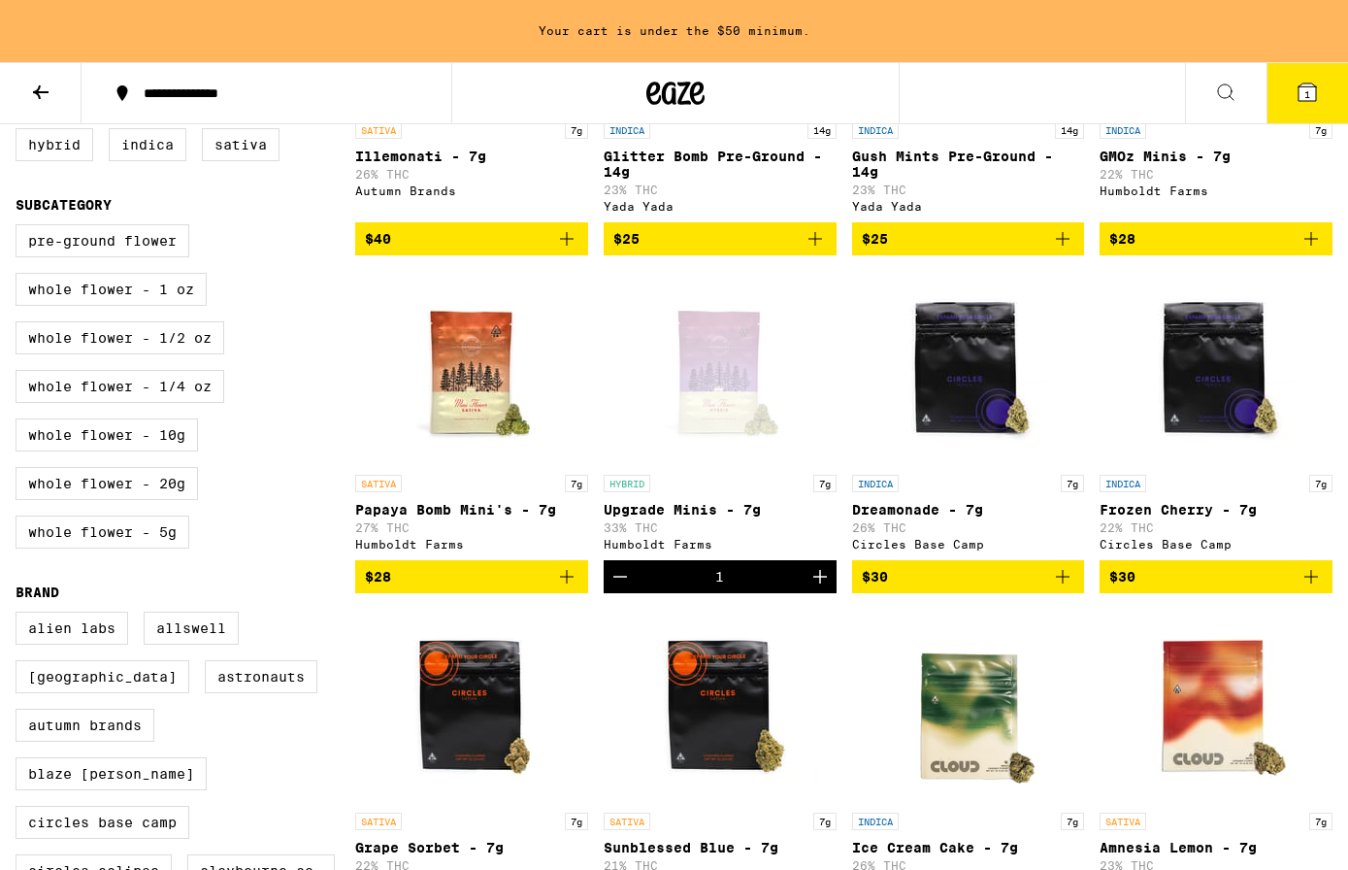
scroll to position [426, 0]
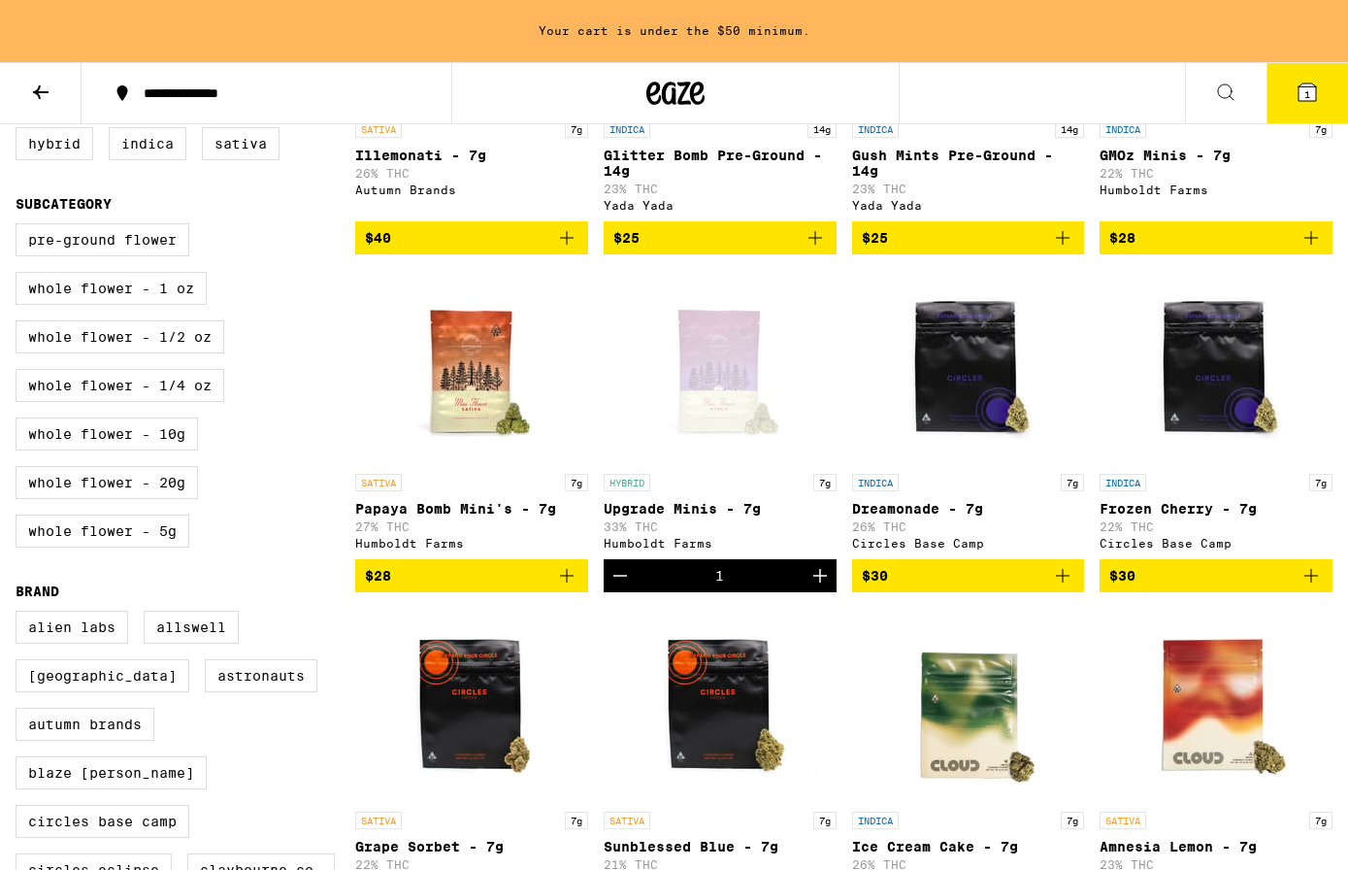
click at [1074, 587] on icon "Add to bag" at bounding box center [1062, 575] width 23 height 23
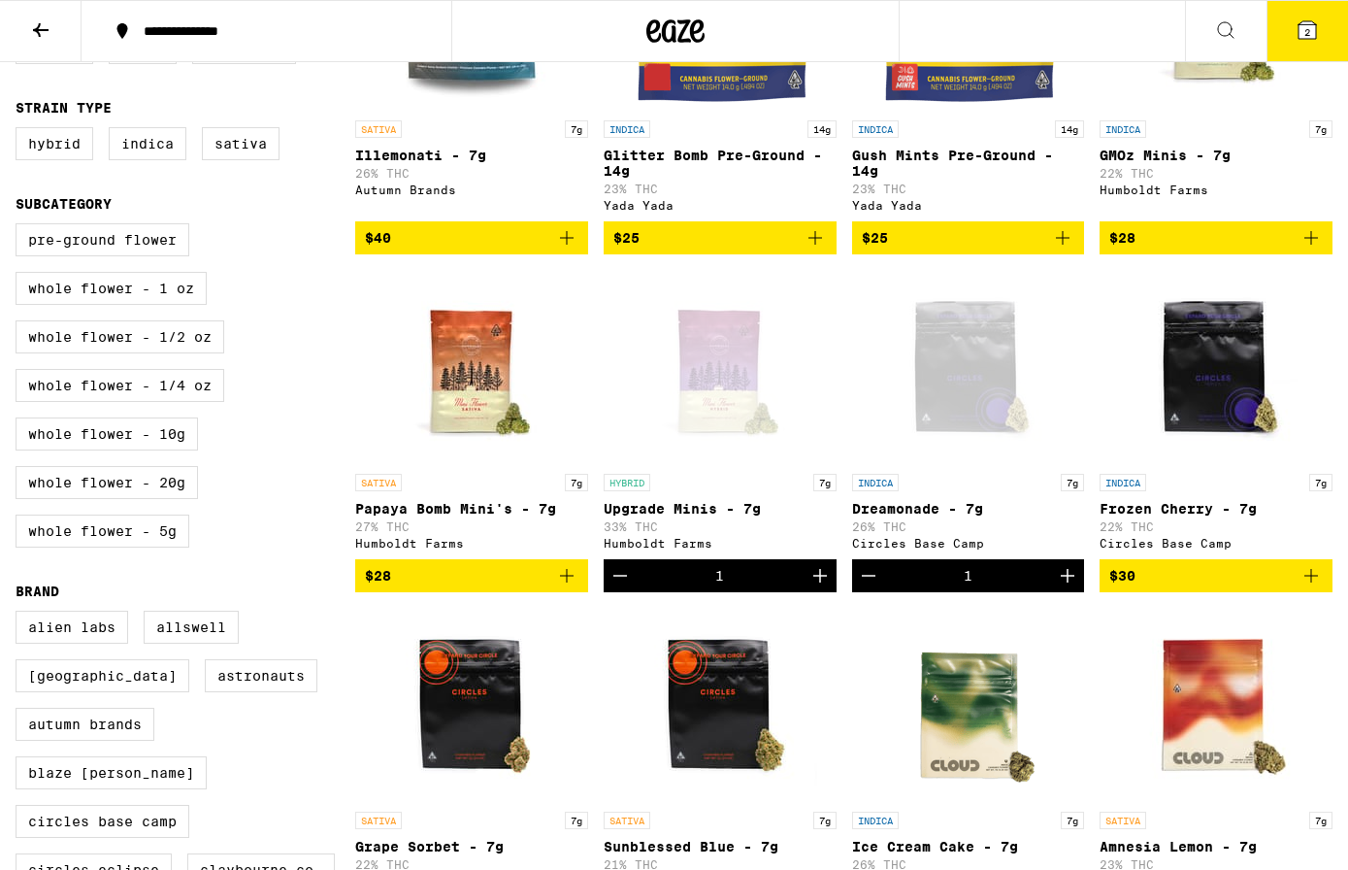
click at [570, 587] on icon "Add to bag" at bounding box center [566, 575] width 23 height 23
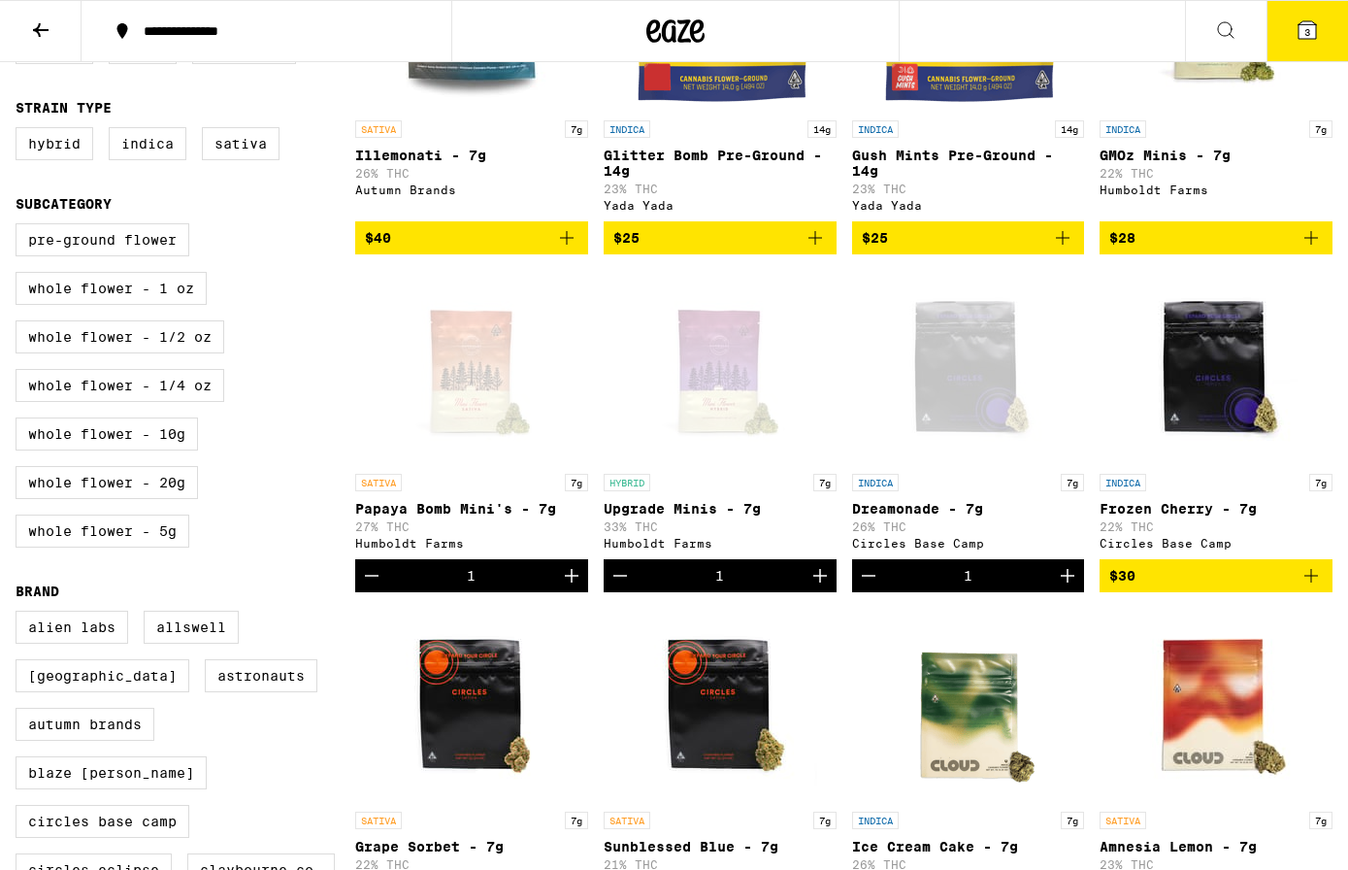
click at [1302, 42] on button "3" at bounding box center [1308, 31] width 82 height 60
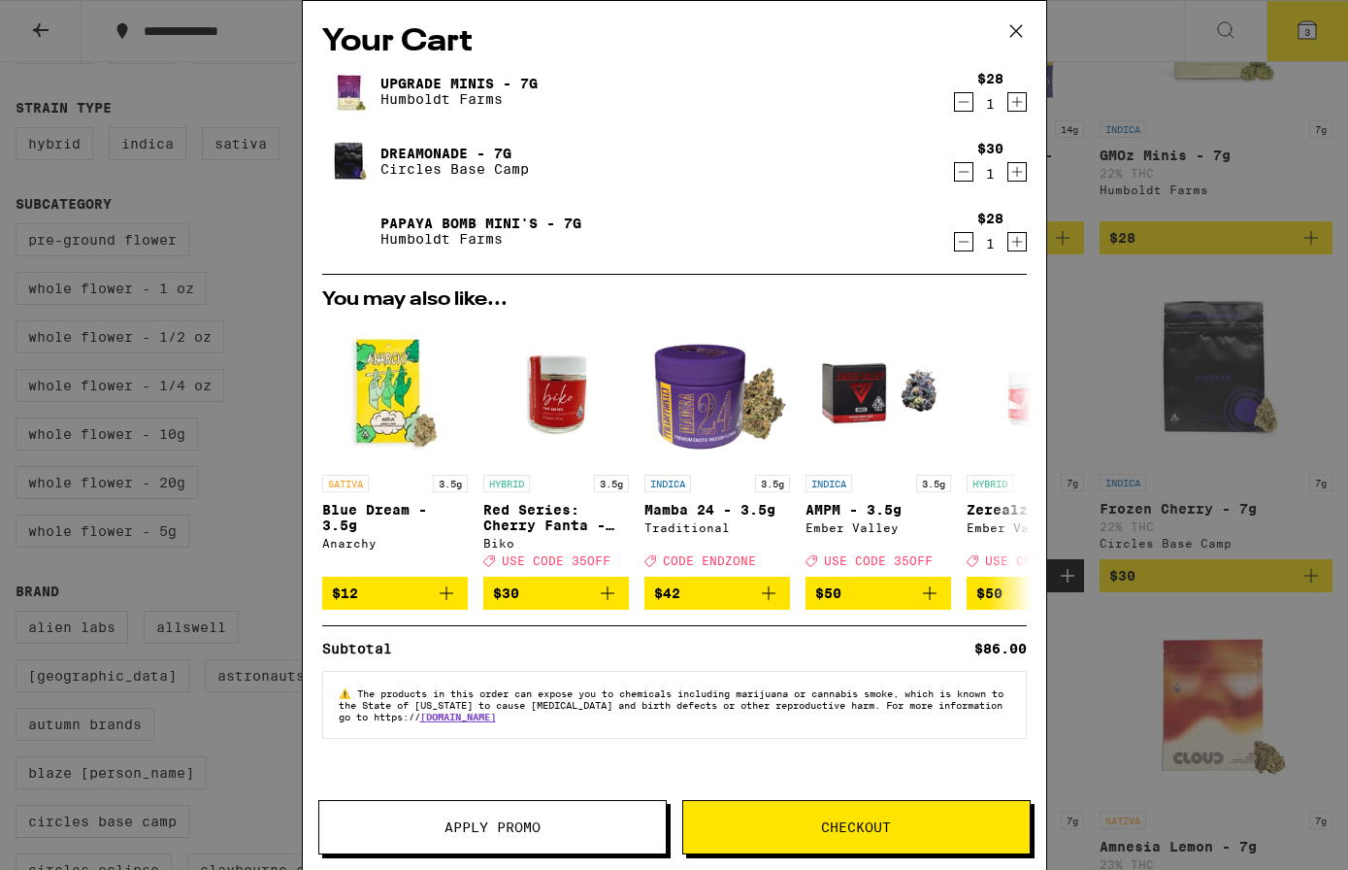
click at [850, 822] on span "Checkout" at bounding box center [856, 827] width 70 height 14
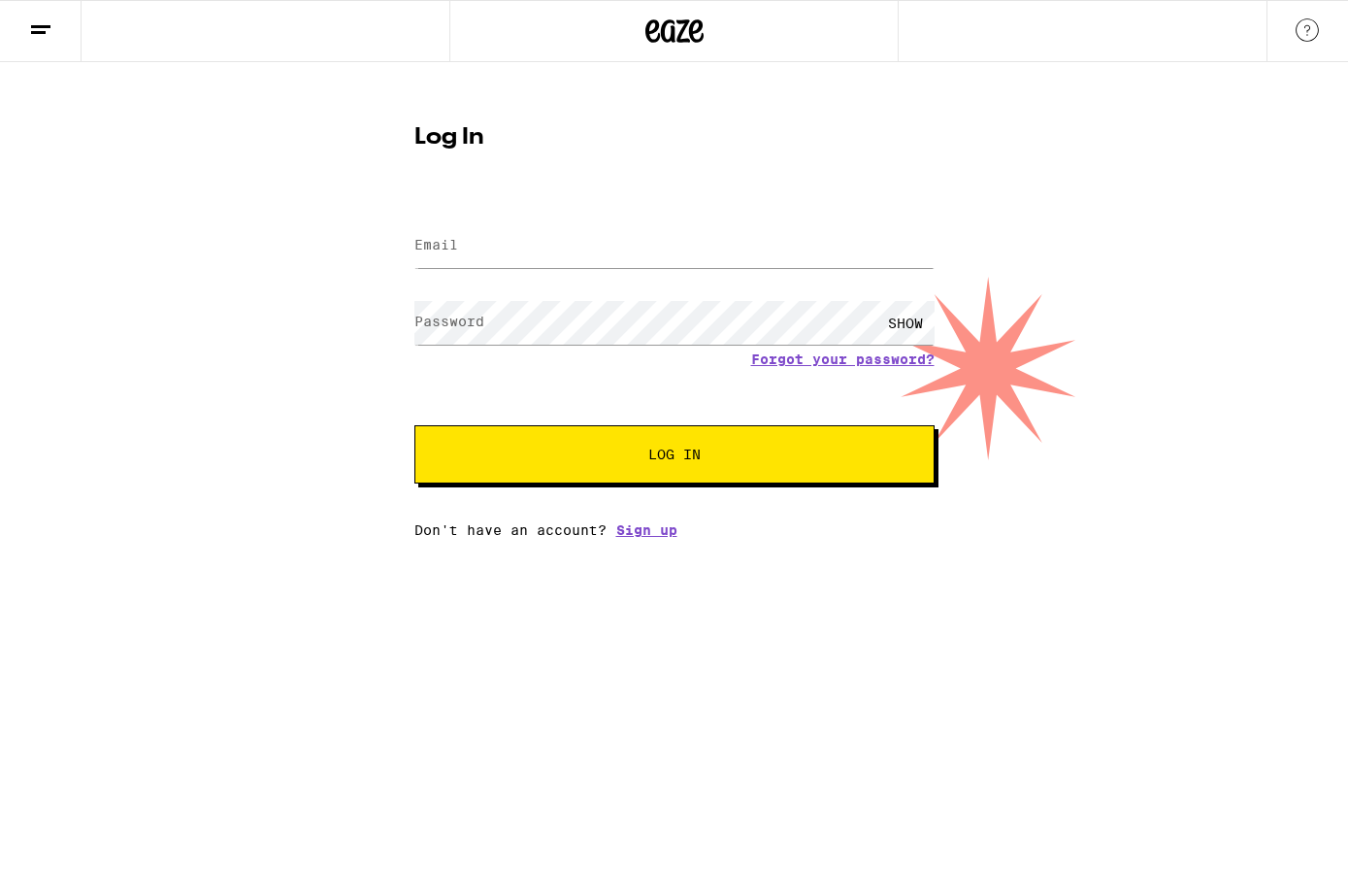
click at [703, 272] on div at bounding box center [674, 245] width 520 height 57
click at [668, 242] on input "Email" at bounding box center [674, 246] width 520 height 44
type input "[EMAIL_ADDRESS][DOMAIN_NAME]"
click at [830, 375] on form "Email Email tghawkins73@gmail.com Password Password SHOW Forgot your password? …" at bounding box center [674, 340] width 520 height 285
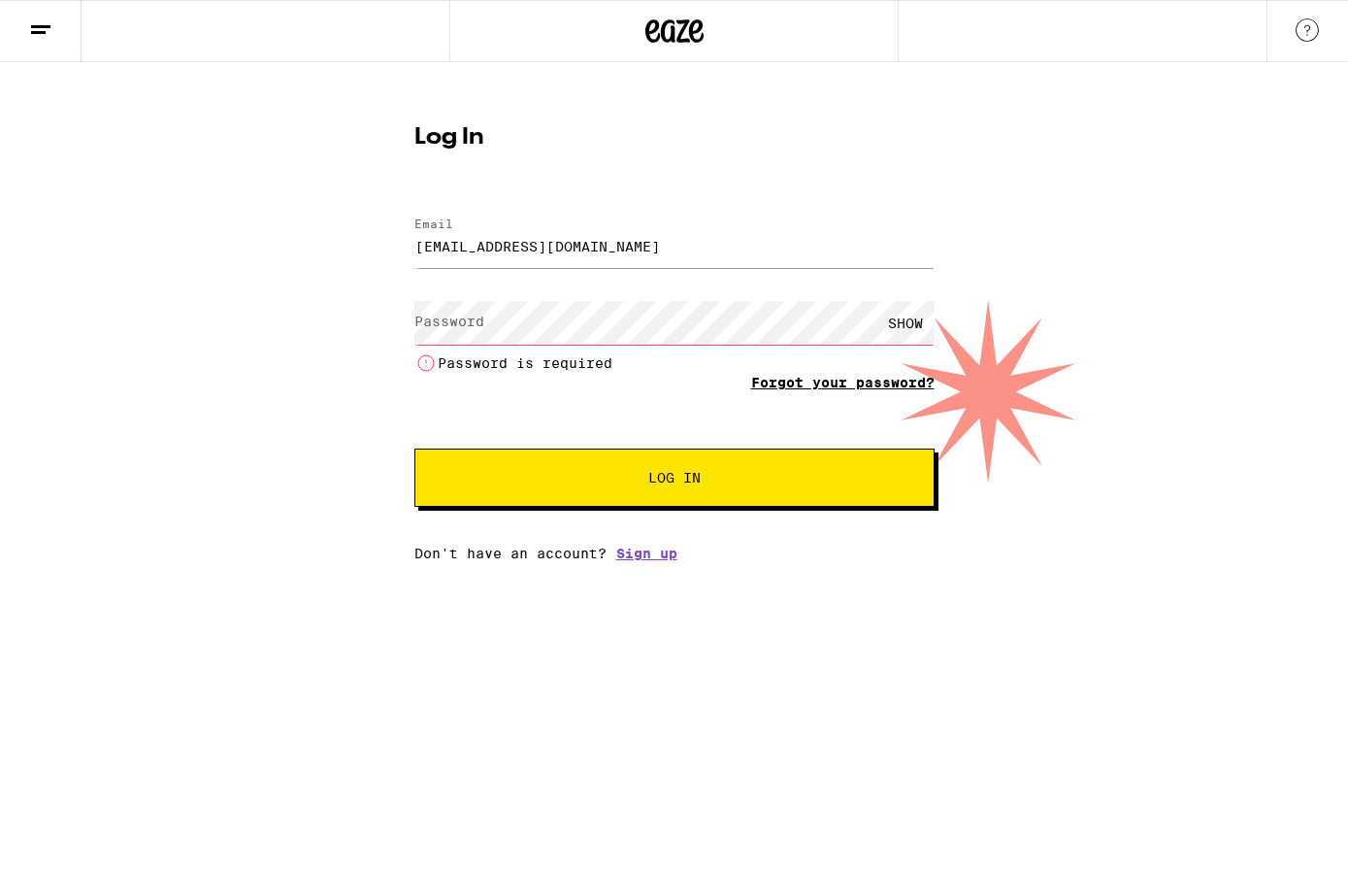
click at [825, 382] on link "Forgot your password?" at bounding box center [842, 383] width 183 height 16
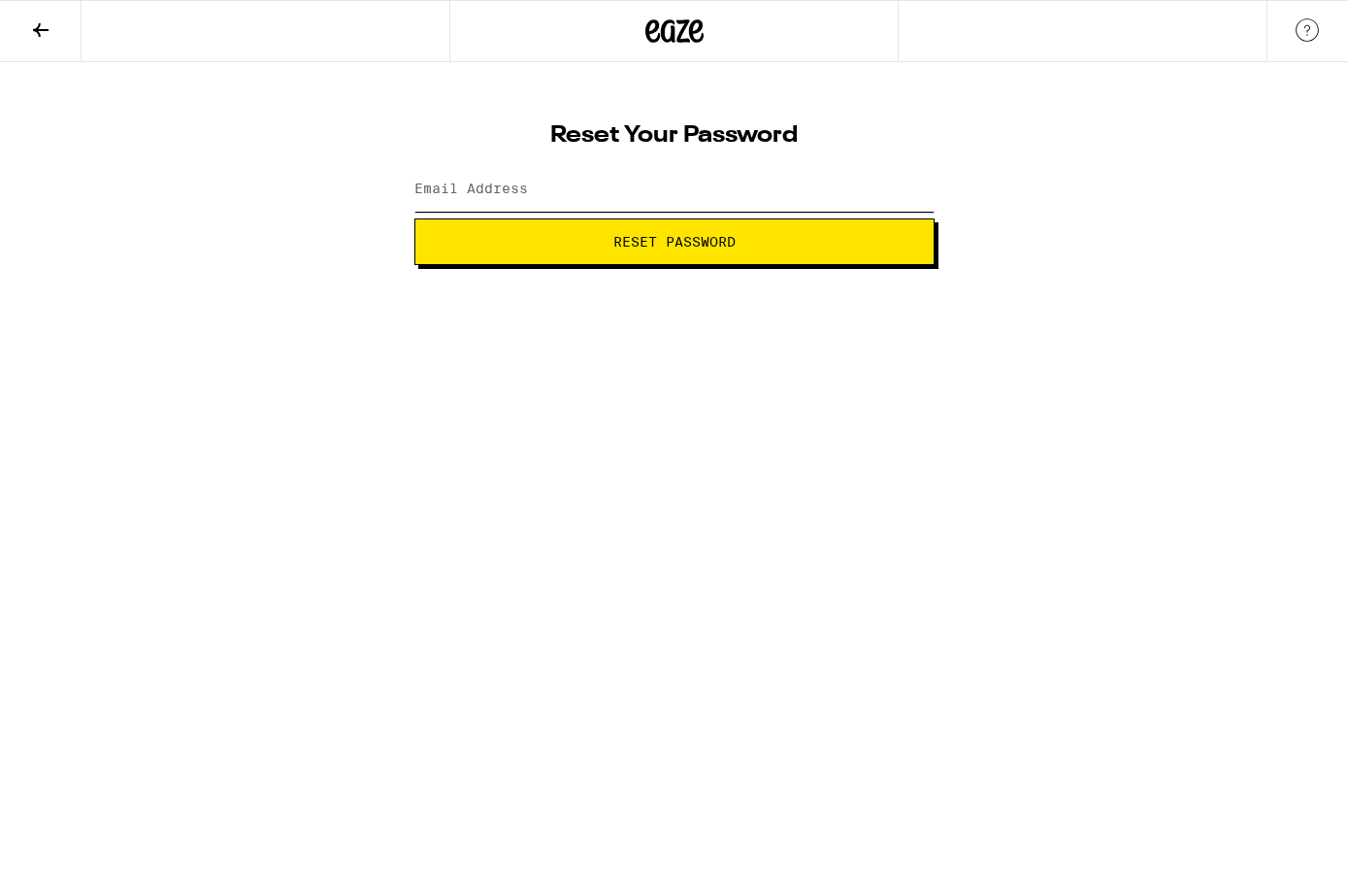
click at [693, 180] on input "Email Address" at bounding box center [674, 190] width 520 height 44
type input "[EMAIL_ADDRESS][DOMAIN_NAME]"
click at [672, 248] on span "Reset Password" at bounding box center [674, 242] width 122 height 14
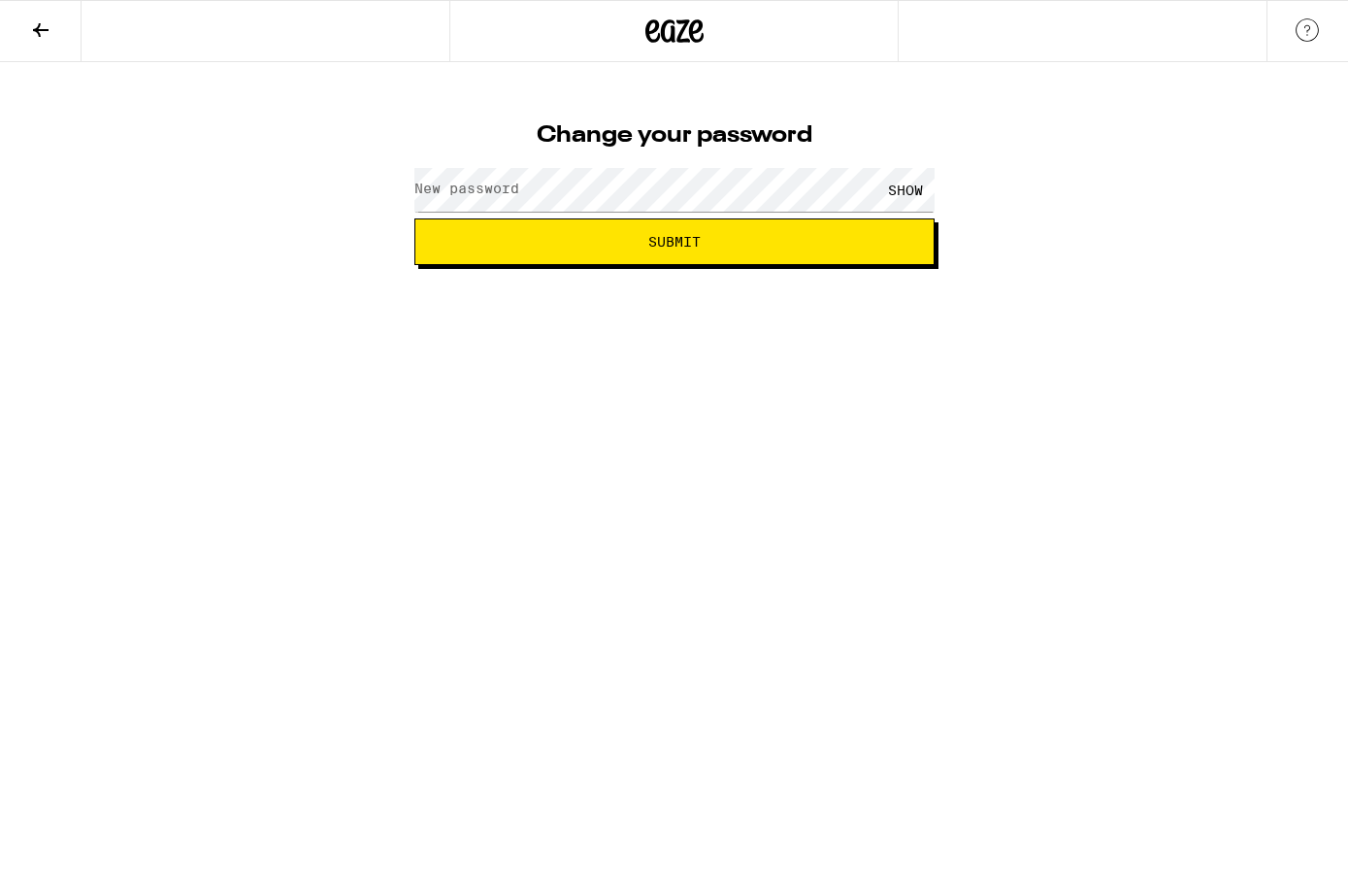
click at [778, 166] on div "SHOW" at bounding box center [674, 189] width 520 height 57
click at [781, 247] on span "Submit" at bounding box center [674, 242] width 487 height 14
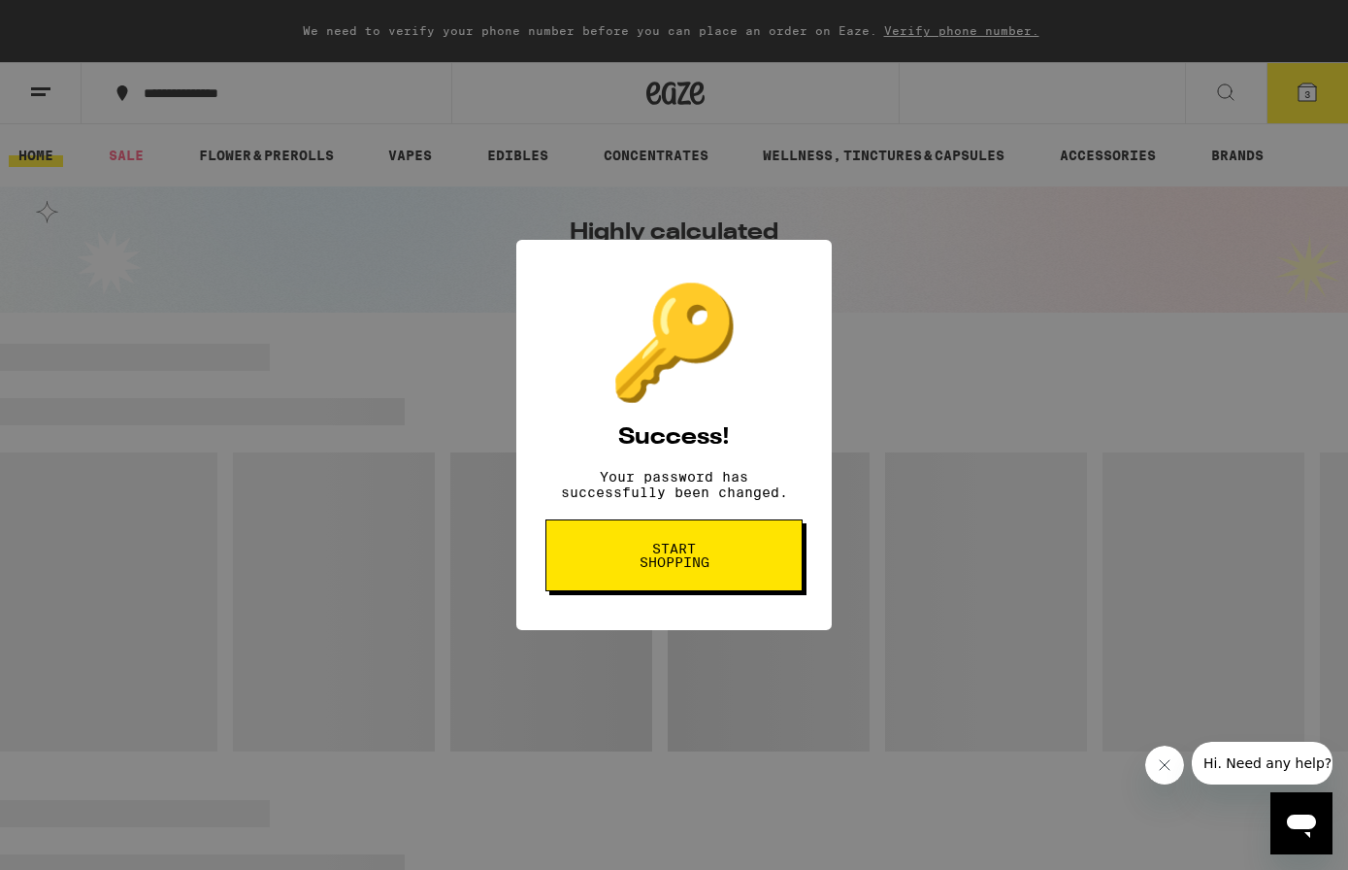
click at [723, 581] on button "Start shopping" at bounding box center [674, 555] width 257 height 72
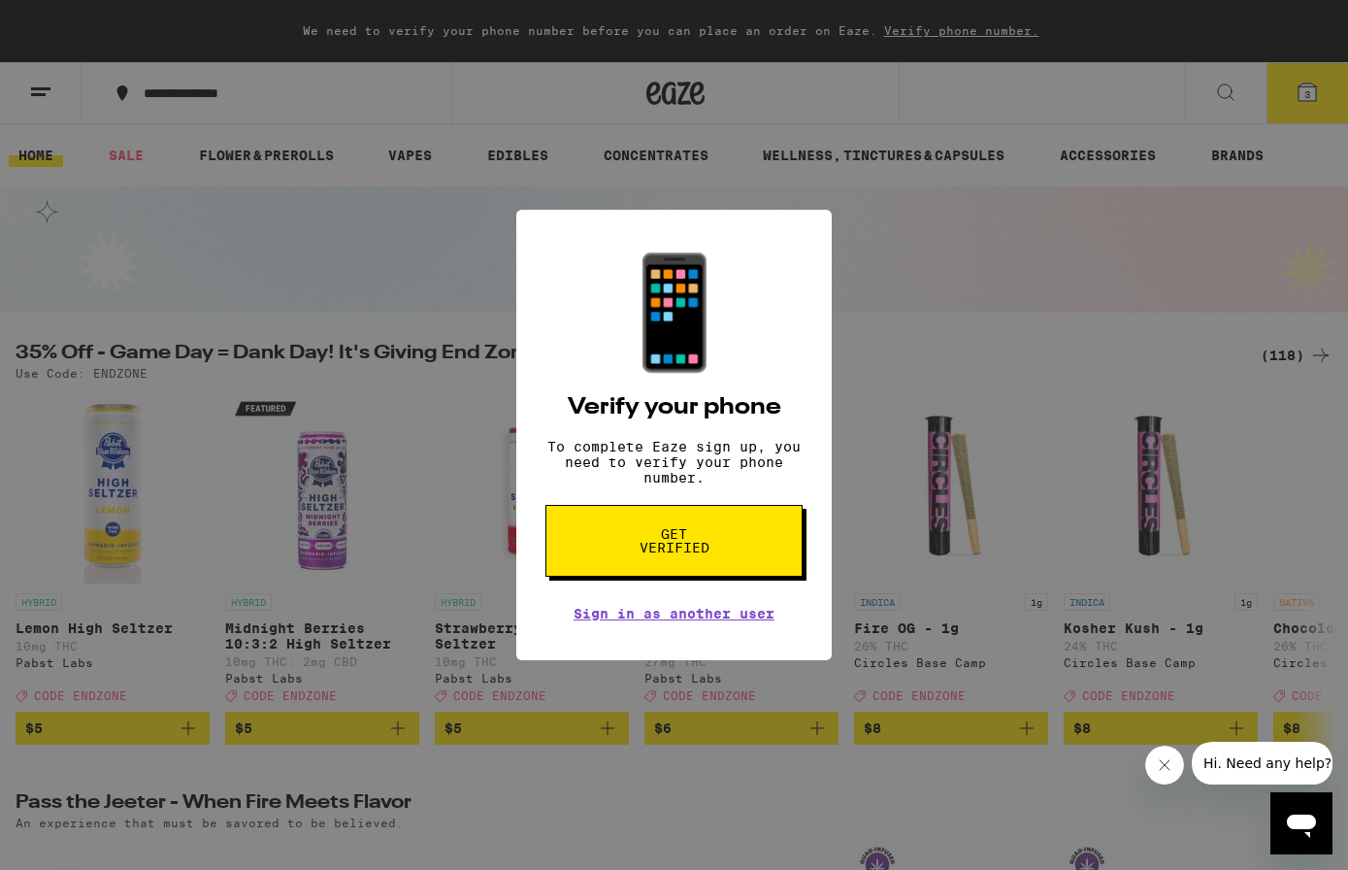
click at [718, 544] on span "Get verified" at bounding box center [674, 540] width 100 height 27
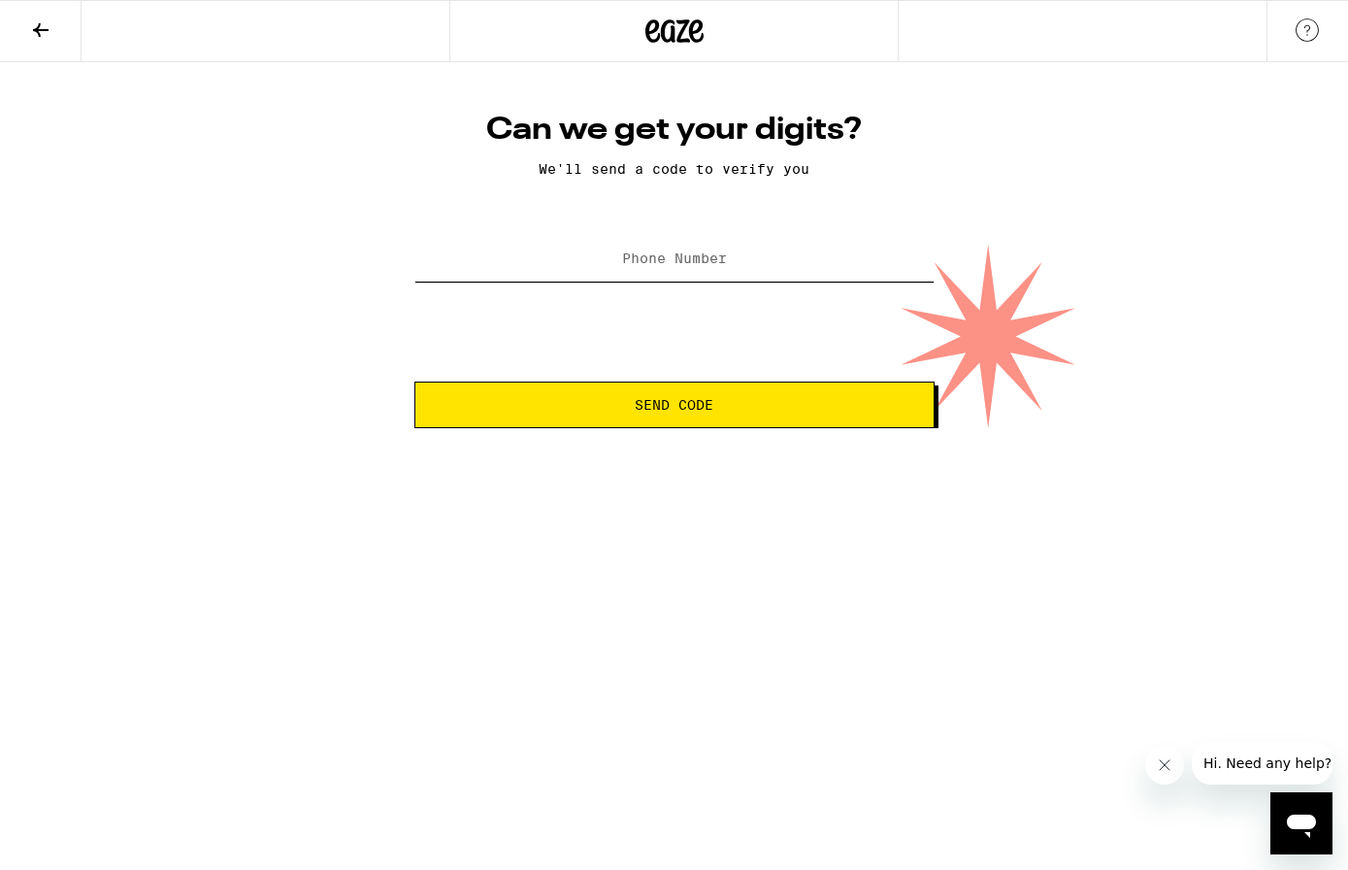
click at [704, 278] on input "Phone Number" at bounding box center [674, 260] width 520 height 44
type input "[PHONE_NUMBER]"
click at [684, 424] on button "Send Code" at bounding box center [674, 404] width 520 height 47
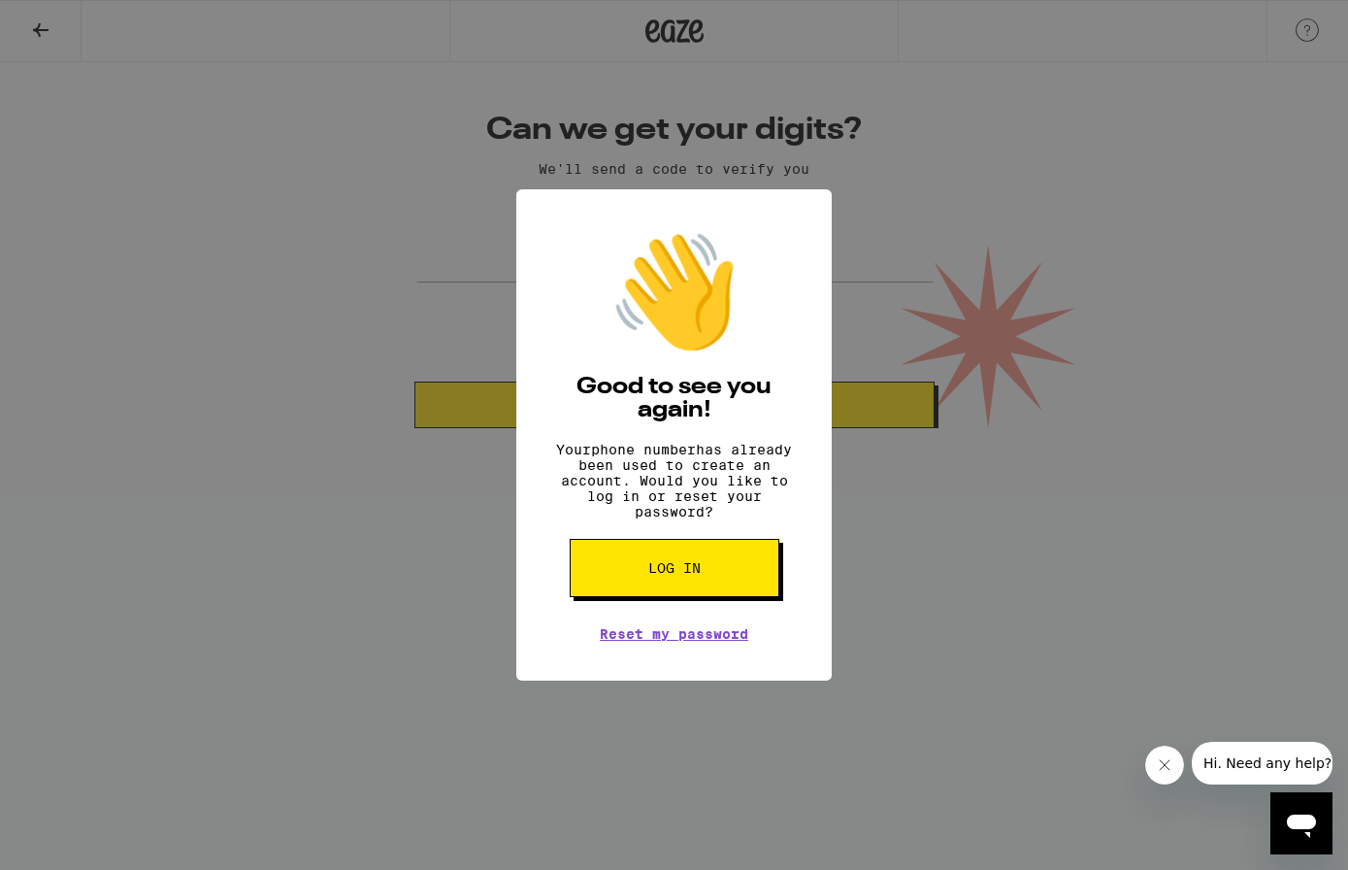
click at [862, 509] on div "👋 Good to see you again! Your phone number has already been used to create an a…" at bounding box center [674, 435] width 1348 height 870
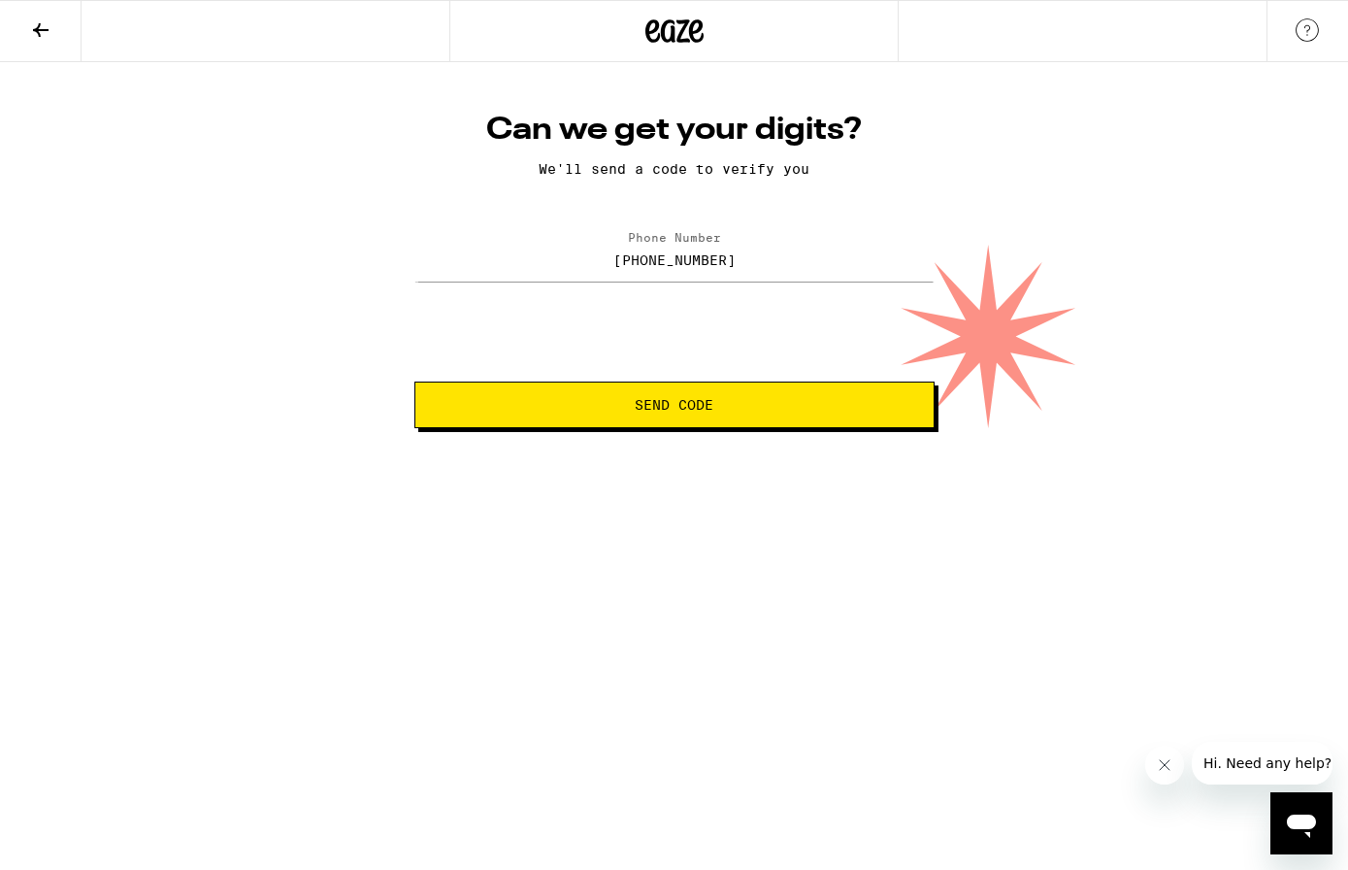
click at [739, 400] on span "Send Code" at bounding box center [674, 405] width 487 height 14
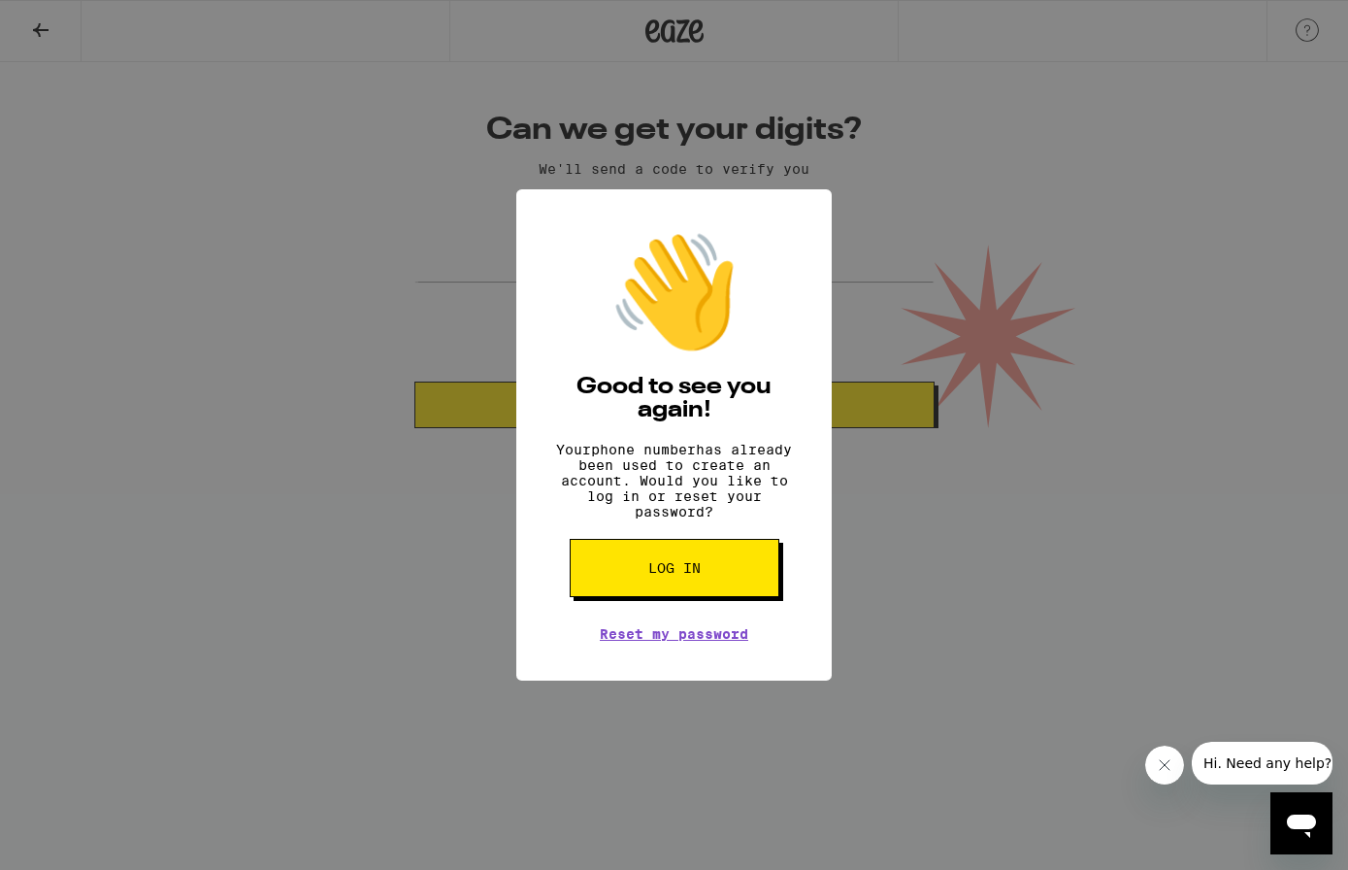
click at [695, 590] on button "Log in" at bounding box center [675, 568] width 210 height 58
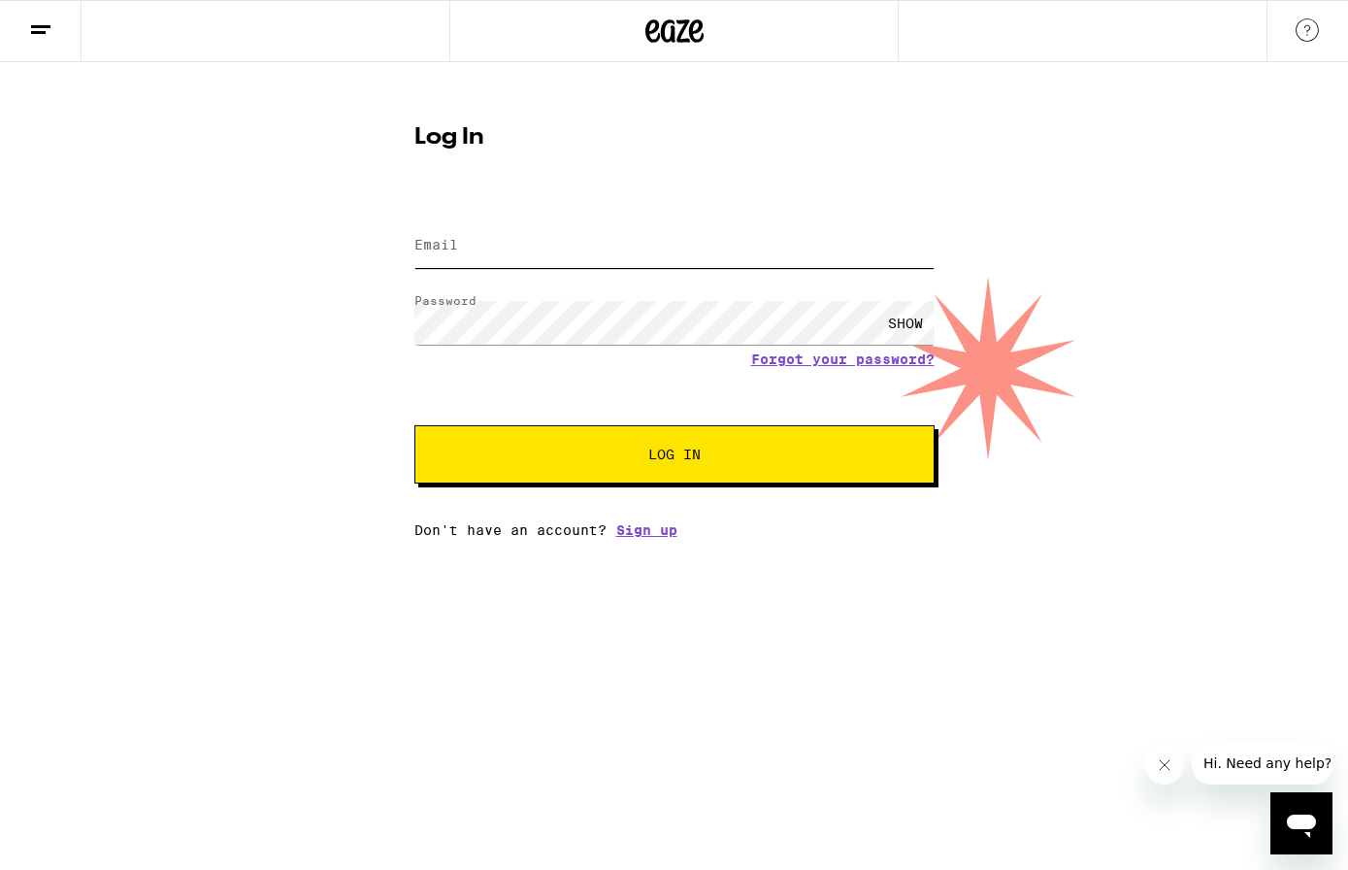
click at [620, 257] on input "Email" at bounding box center [674, 246] width 520 height 44
type input "[EMAIL_ADDRESS][DOMAIN_NAME]"
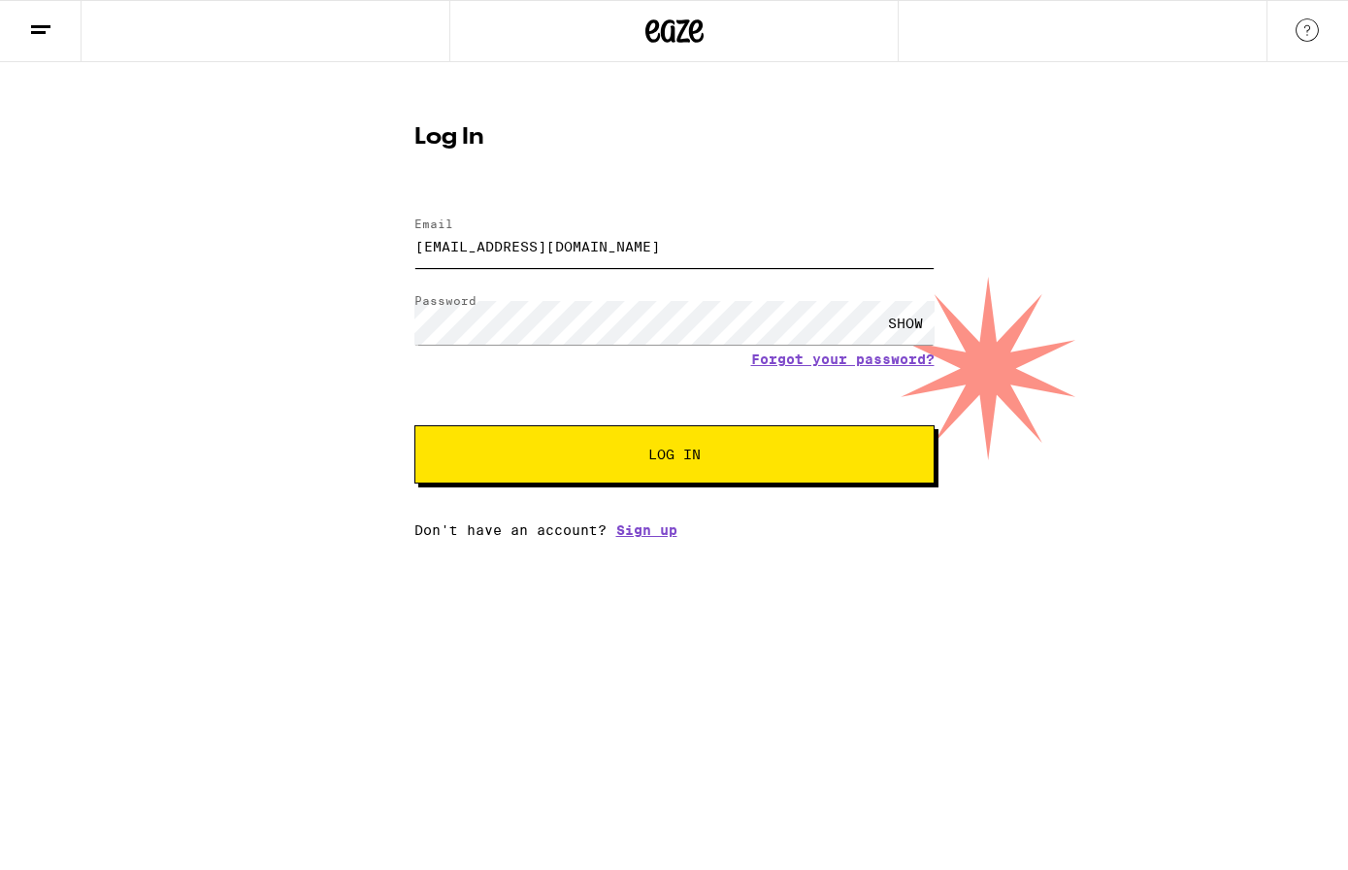
click at [414, 425] on button "Log In" at bounding box center [674, 454] width 520 height 58
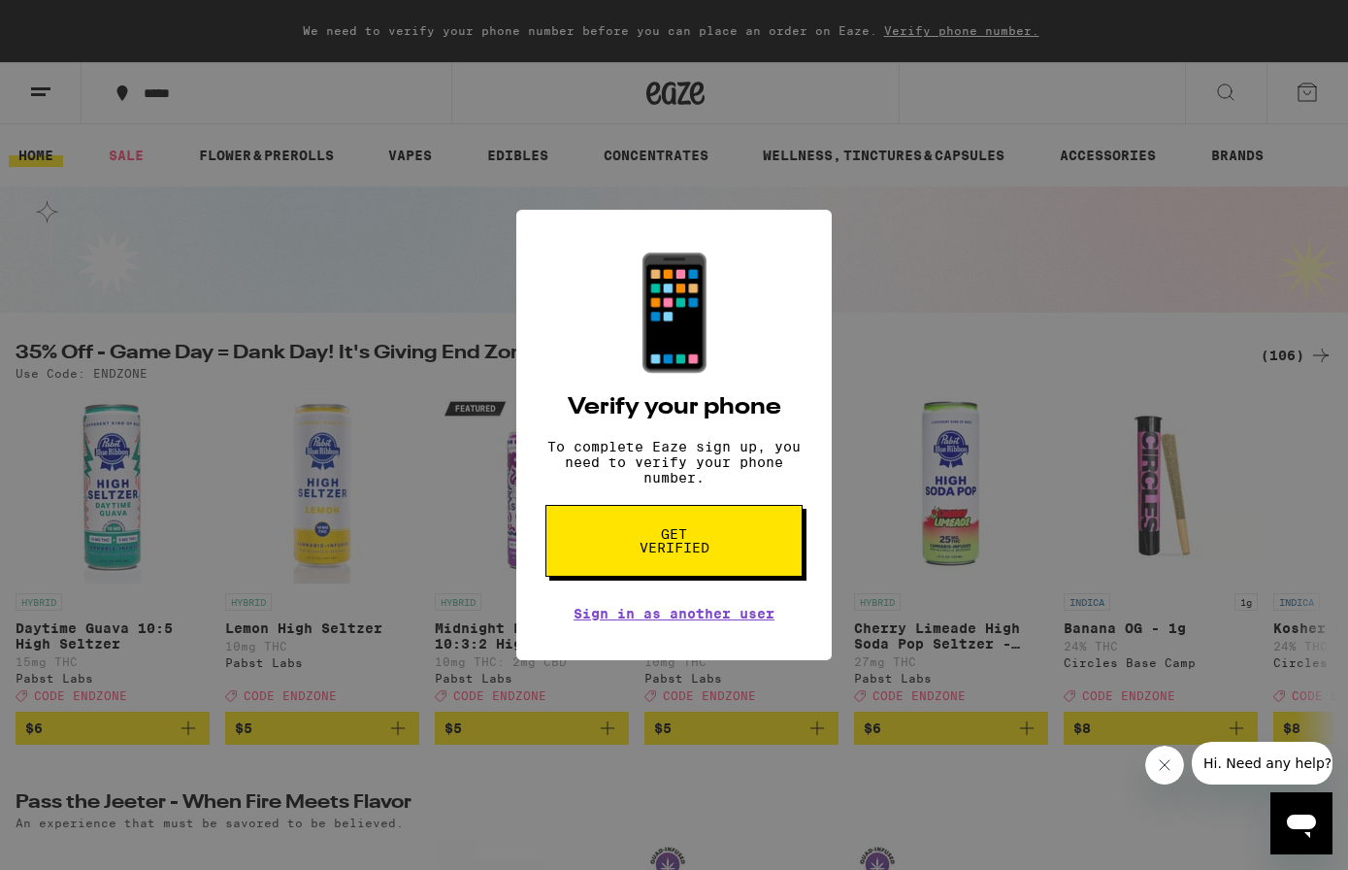
click at [693, 554] on span "Get verified" at bounding box center [674, 540] width 100 height 27
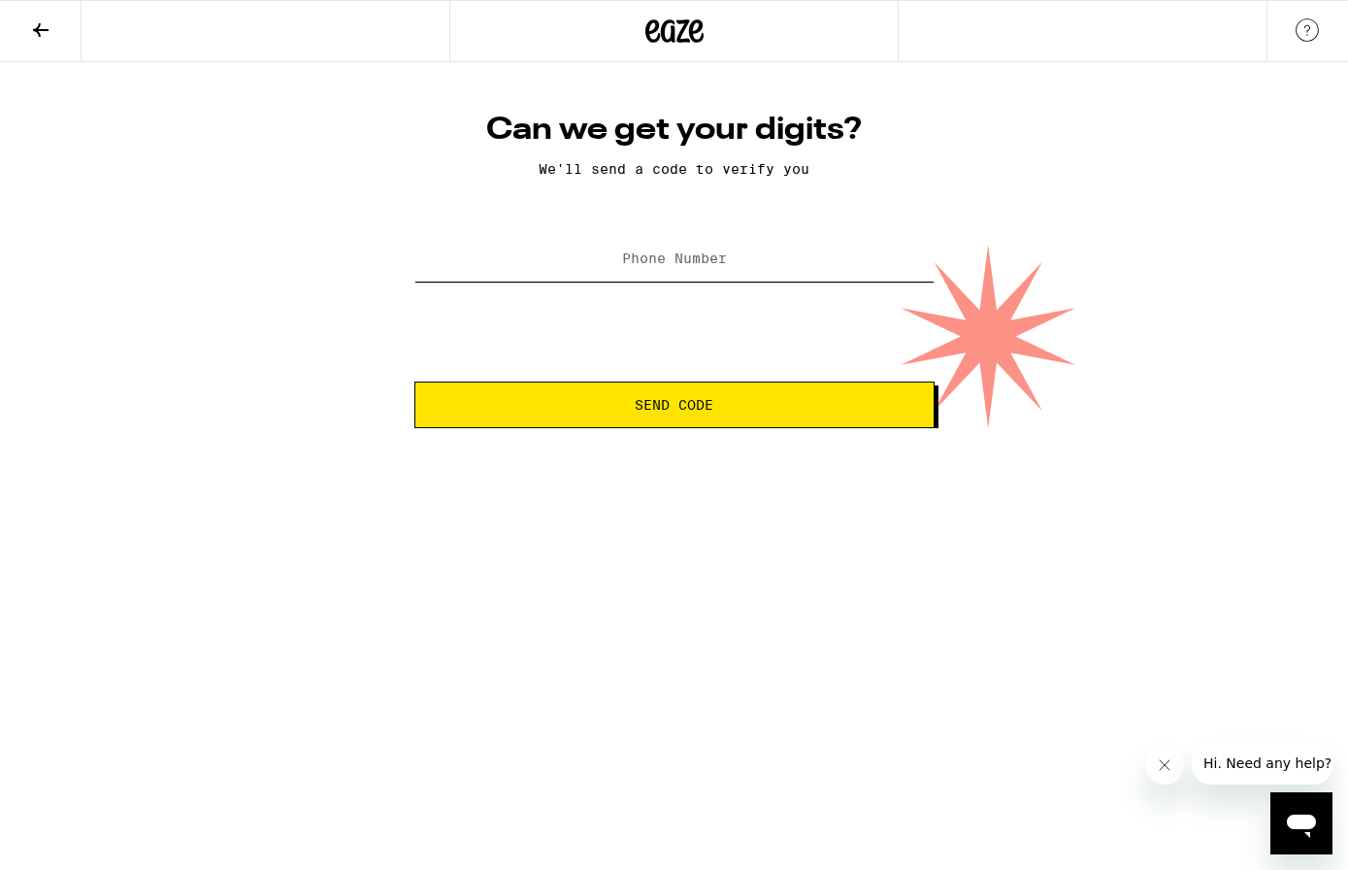
click at [671, 282] on input "Phone Number" at bounding box center [674, 260] width 520 height 44
click at [652, 261] on input "[PHONE_NUMBER]" at bounding box center [674, 260] width 520 height 44
type input "[PHONE_NUMBER]"
click at [670, 428] on html "Can we get your digits? We'll send a code to verify you Phone Number [PHONE_NUM…" at bounding box center [674, 214] width 1348 height 428
click at [673, 420] on button "Send Code" at bounding box center [674, 404] width 520 height 47
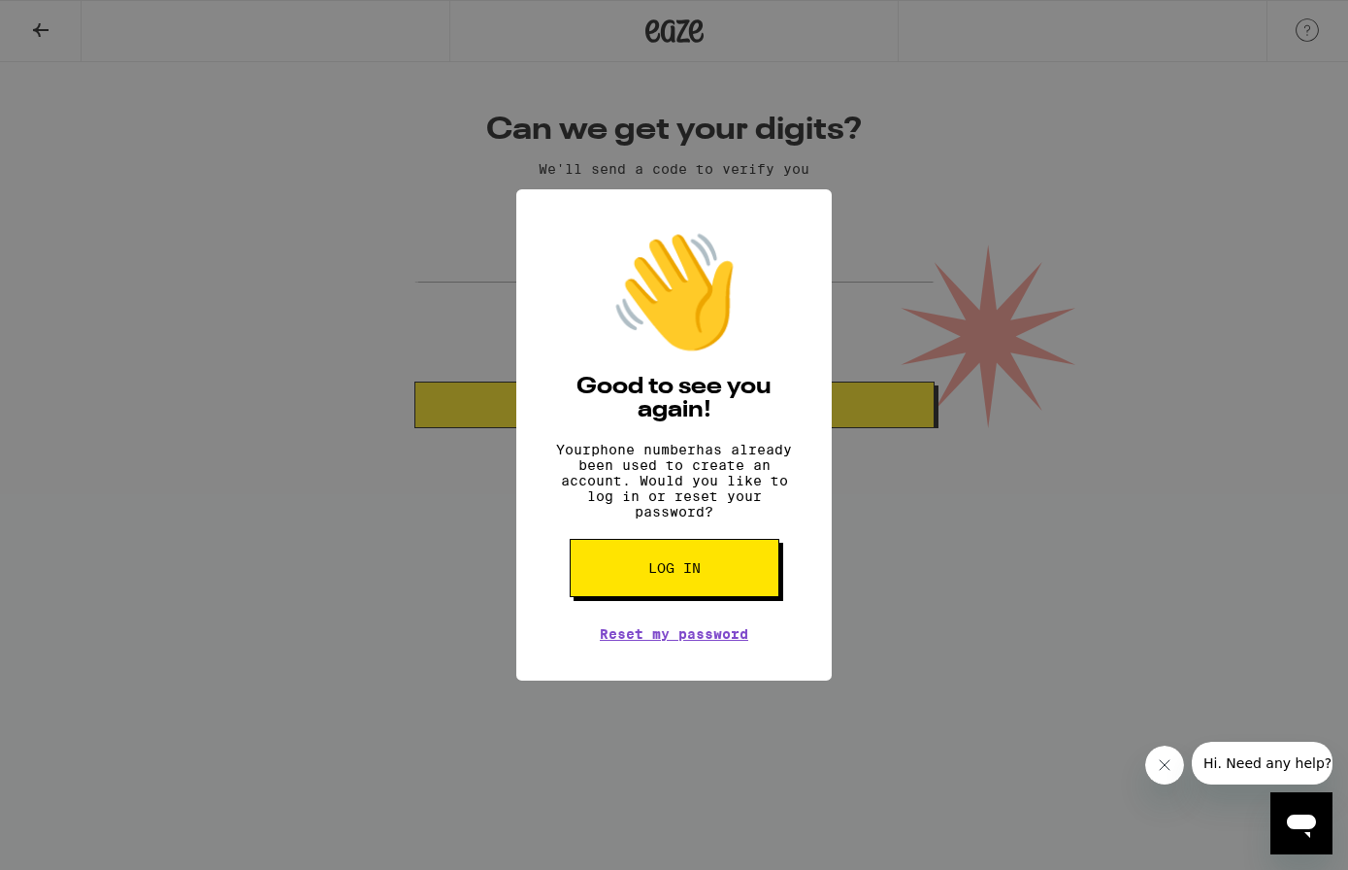
click at [691, 575] on span "Log in" at bounding box center [674, 568] width 52 height 14
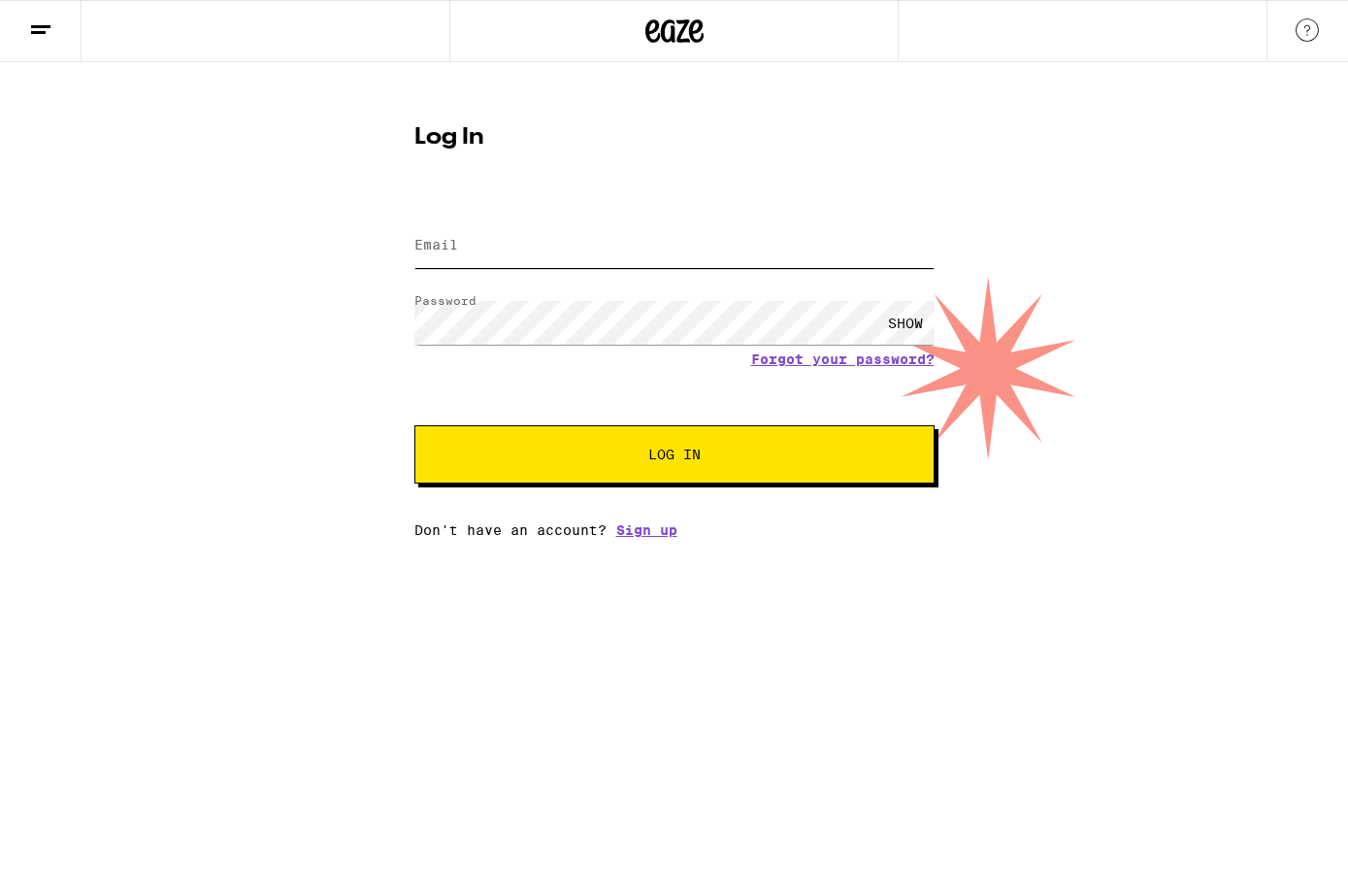
click at [645, 237] on input "Email" at bounding box center [674, 246] width 520 height 44
type input "ty"
click at [846, 354] on form "Email Email ty Password Password SHOW Forgot your password? Log In" at bounding box center [674, 340] width 520 height 285
